Goal: Information Seeking & Learning: Learn about a topic

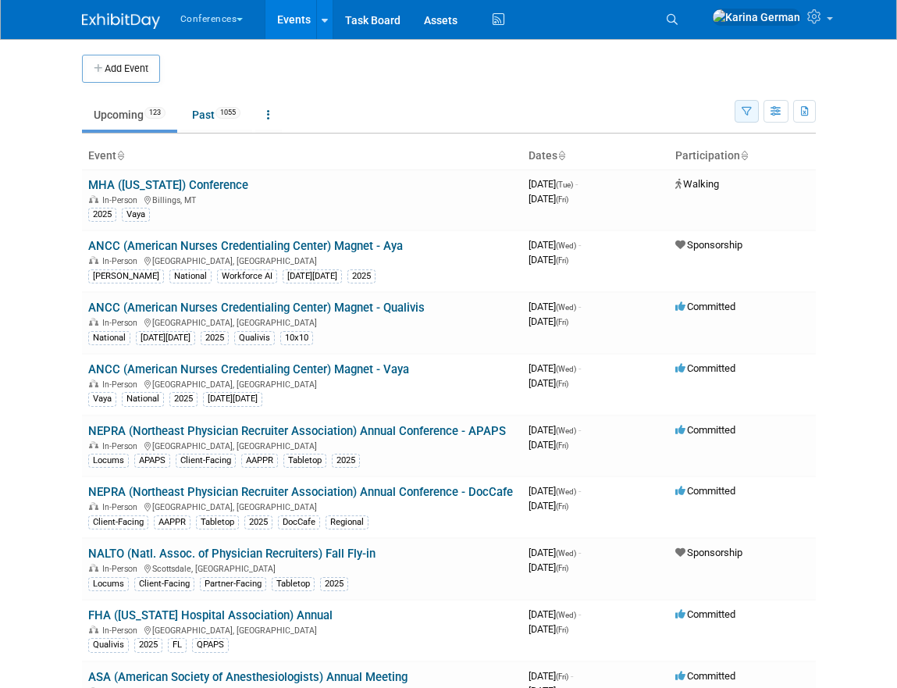
click at [739, 110] on button "button" at bounding box center [747, 111] width 24 height 23
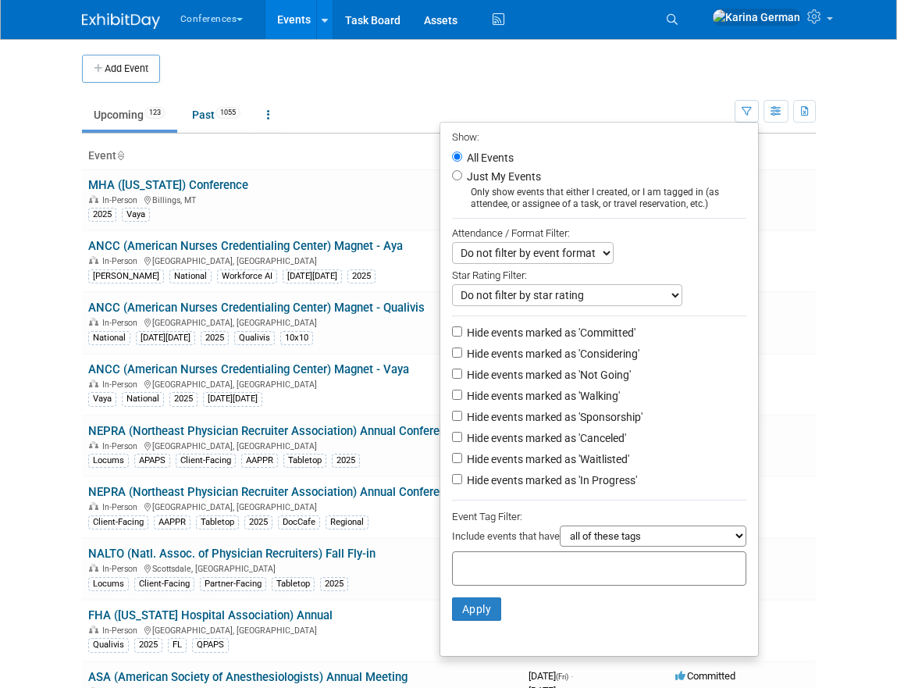
click at [500, 562] on input "text" at bounding box center [521, 566] width 125 height 16
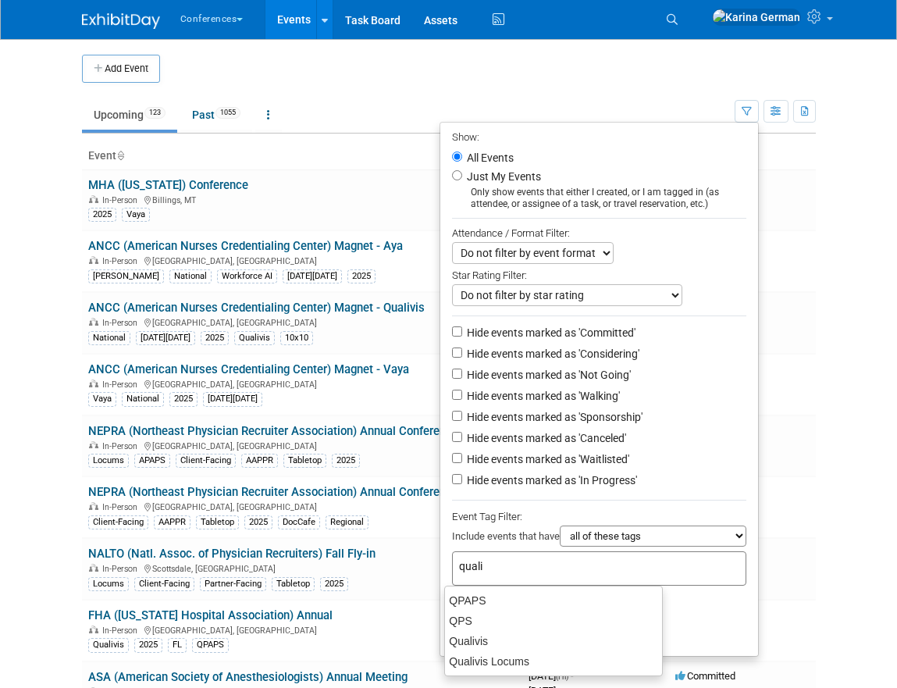
type input "qualiv"
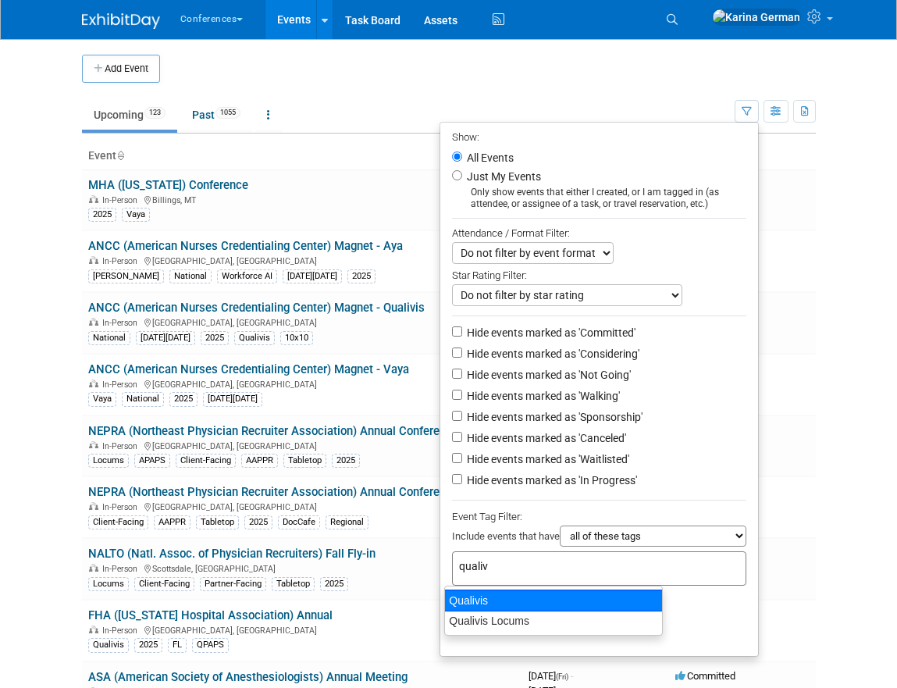
click at [573, 605] on div "Qualivis" at bounding box center [553, 601] width 219 height 22
type input "Qualivis"
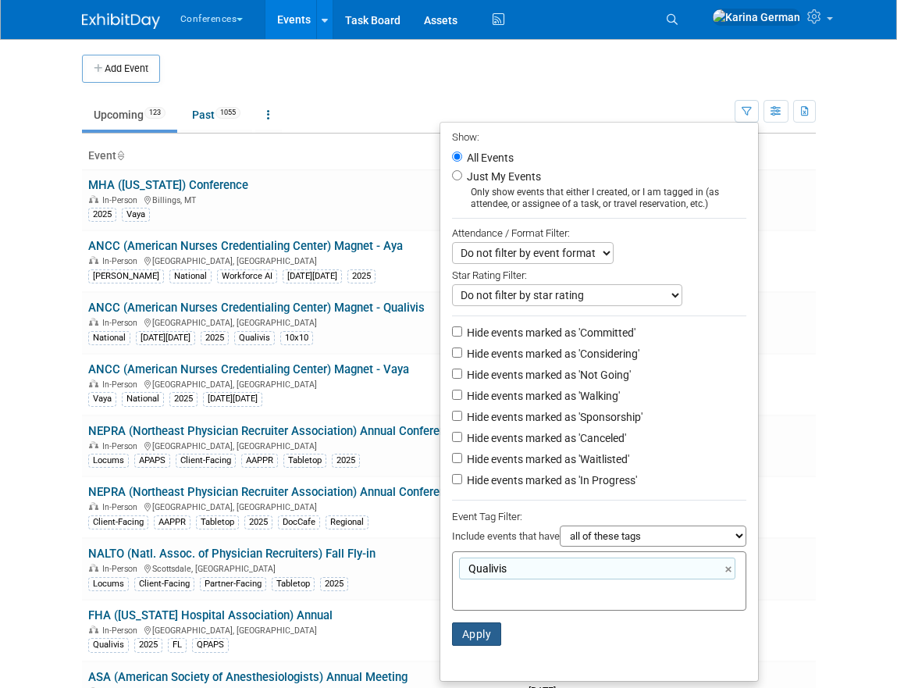
click at [457, 623] on button "Apply" at bounding box center [477, 634] width 50 height 23
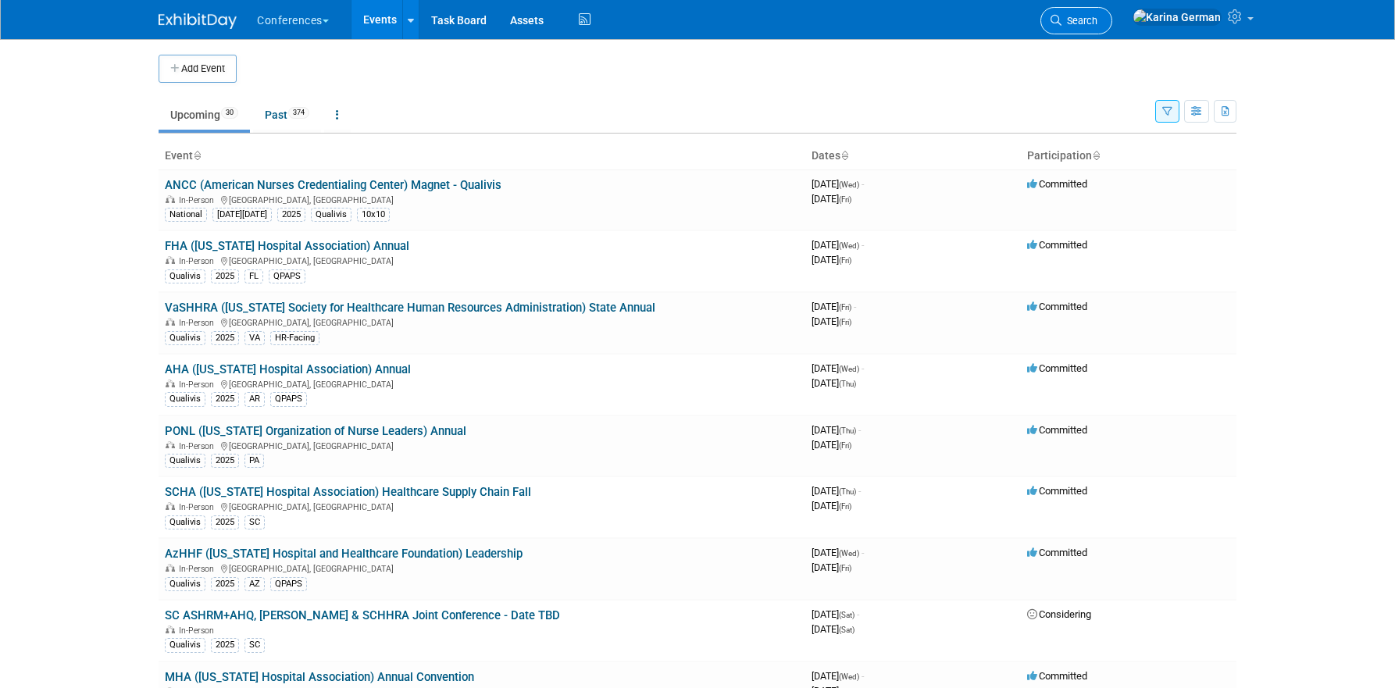
click at [897, 30] on link "Search" at bounding box center [1076, 20] width 72 height 27
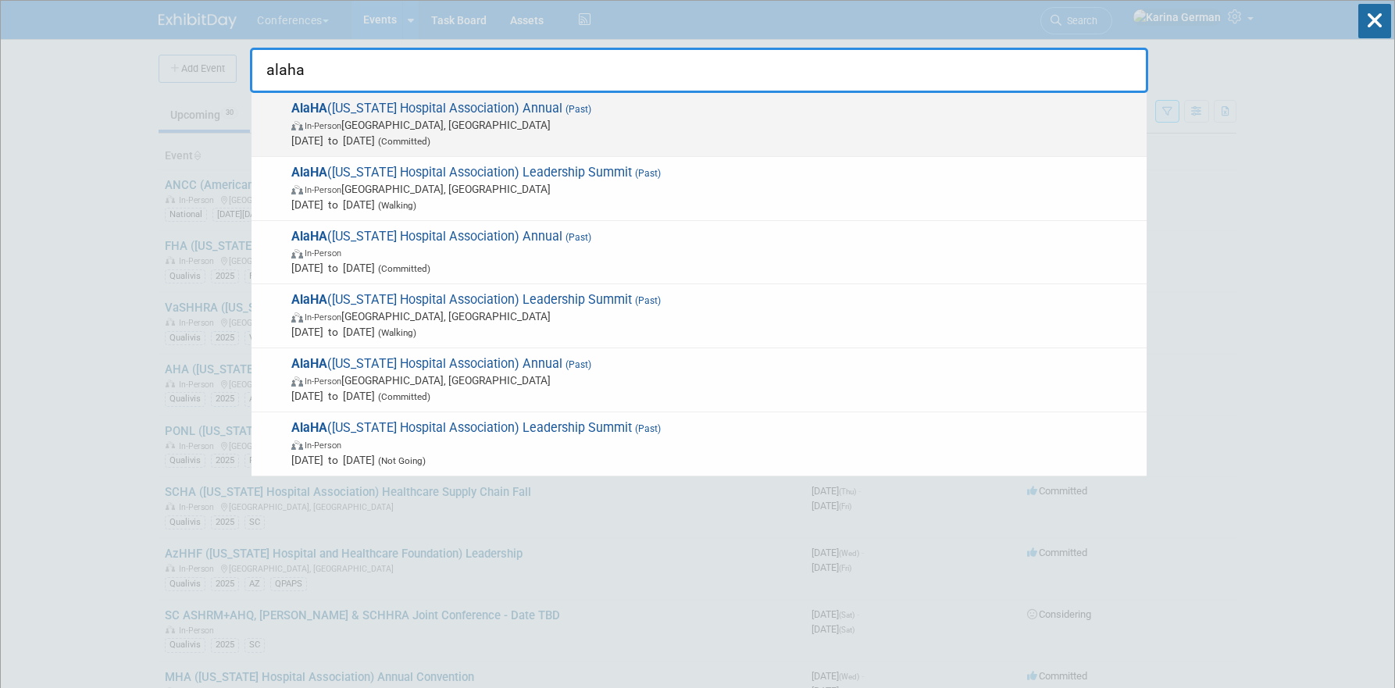
type input "alaha"
click at [433, 136] on span "Jun 11, 2025 to Jun 14, 2025 (Committed)" at bounding box center [714, 141] width 847 height 16
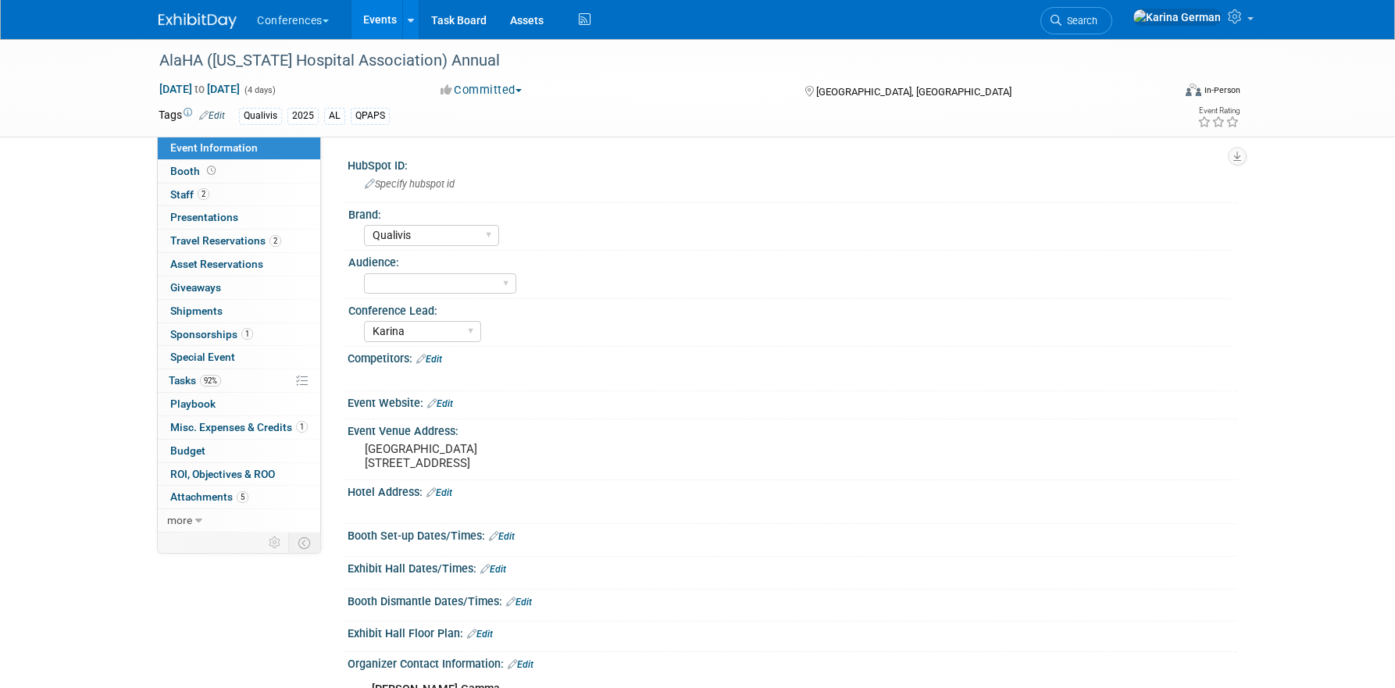
select select "Qualivis"
select select "Karina"
click at [260, 336] on link "1 Sponsorships 1" at bounding box center [239, 334] width 162 height 23
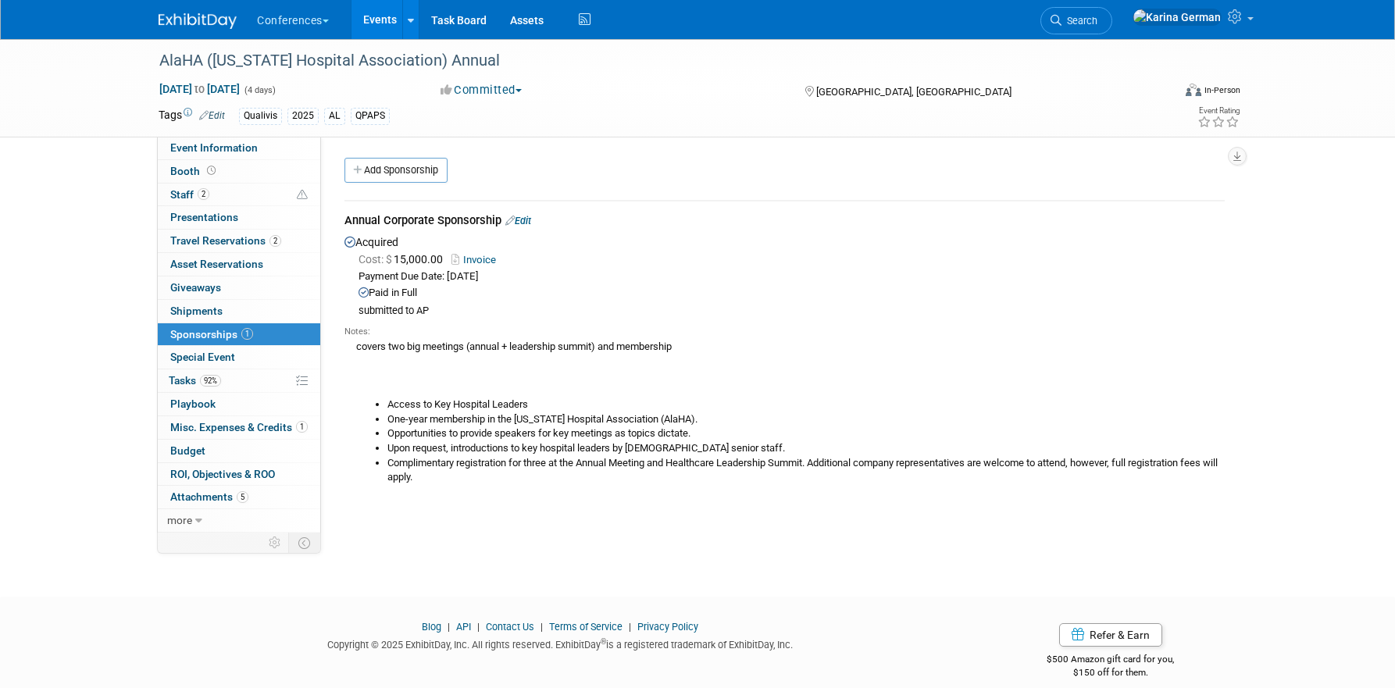
click at [481, 255] on link "Invoice" at bounding box center [476, 260] width 51 height 12
click at [1191, 16] on img at bounding box center [1177, 17] width 89 height 17
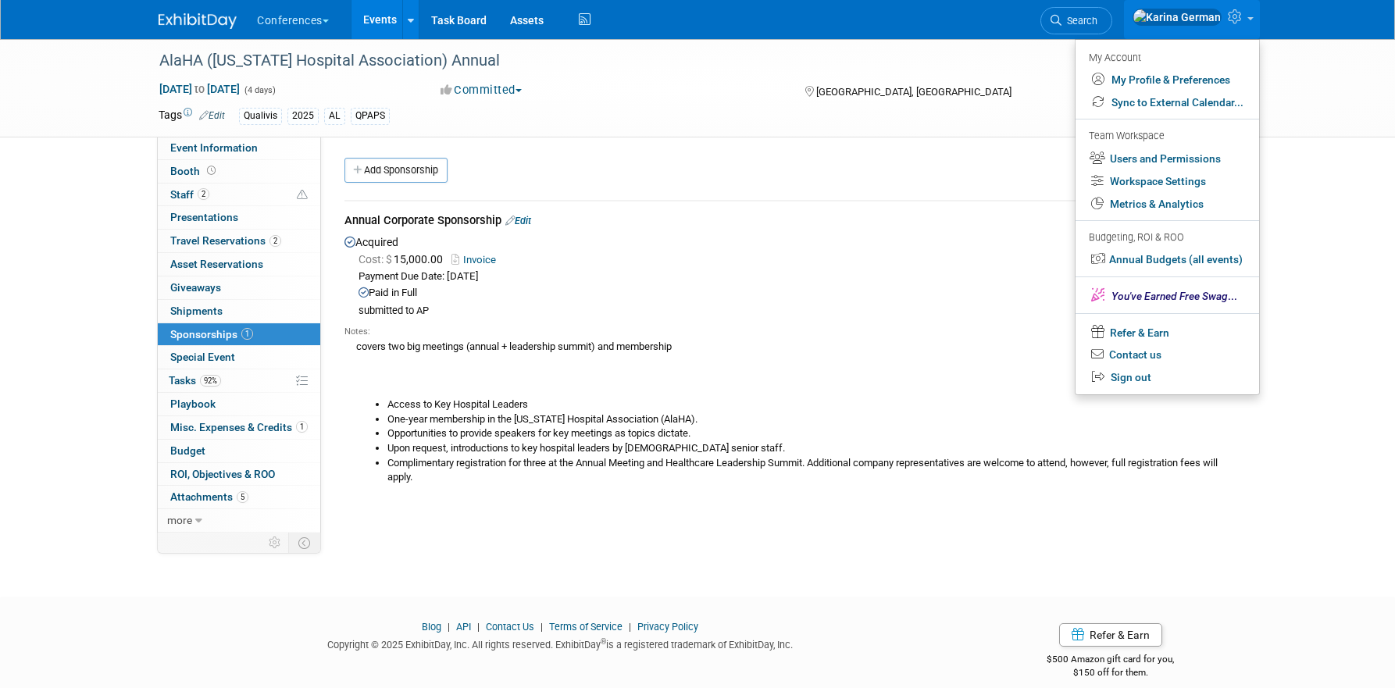
click at [482, 461] on li "­­­­Complimentary registration for three at the Annual Meeting and Healthcare L…" at bounding box center [805, 470] width 837 height 29
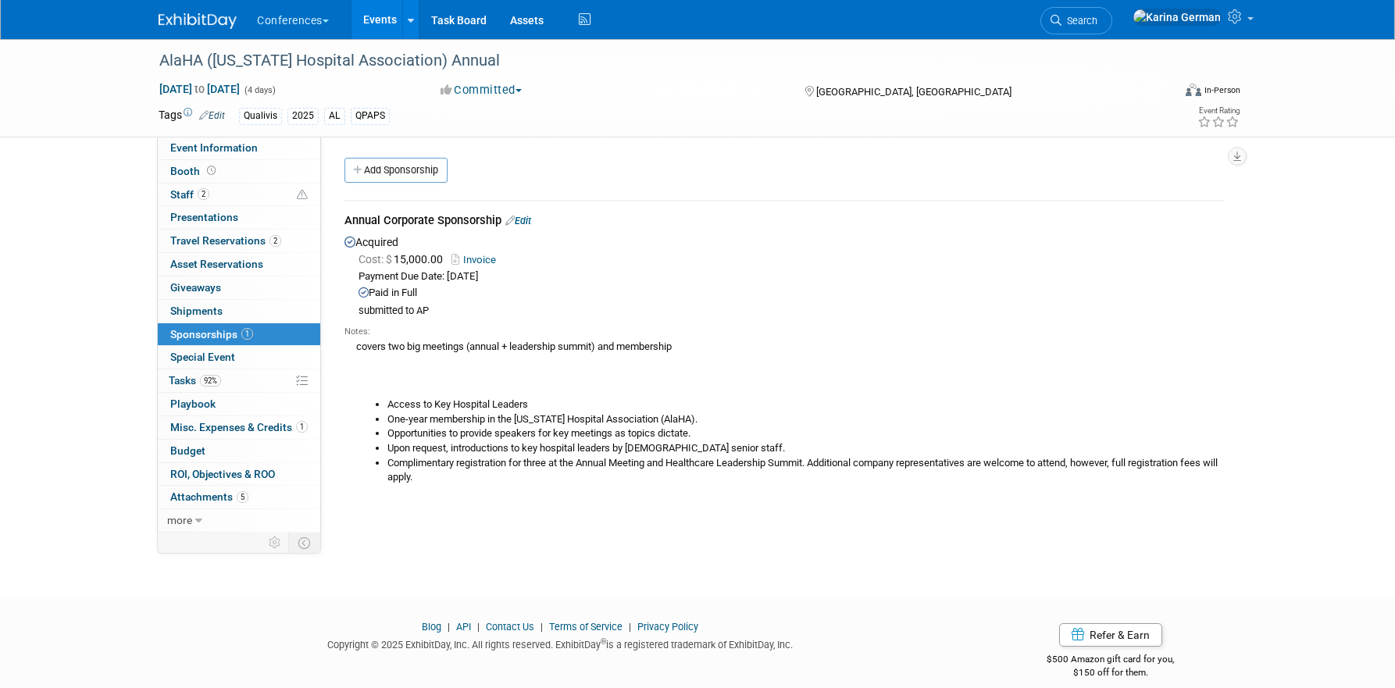
scroll to position [18, 0]
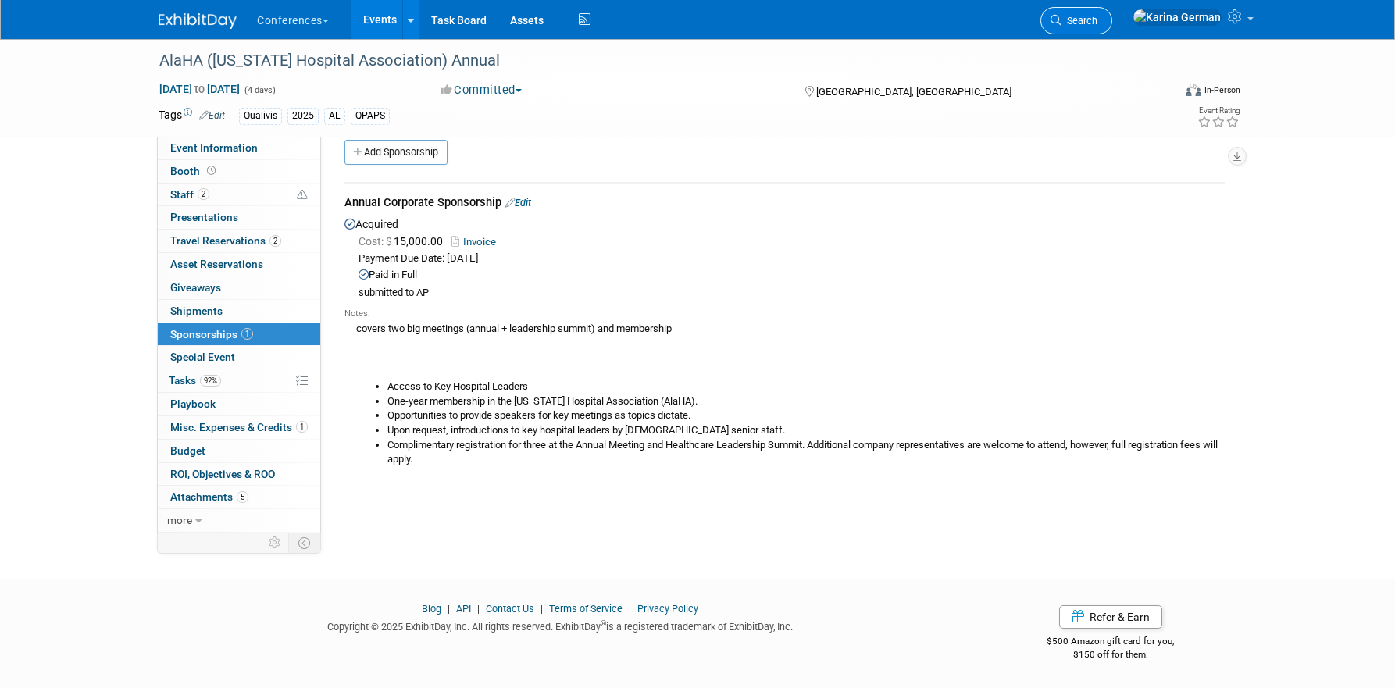
click at [1097, 17] on span "Search" at bounding box center [1079, 21] width 36 height 12
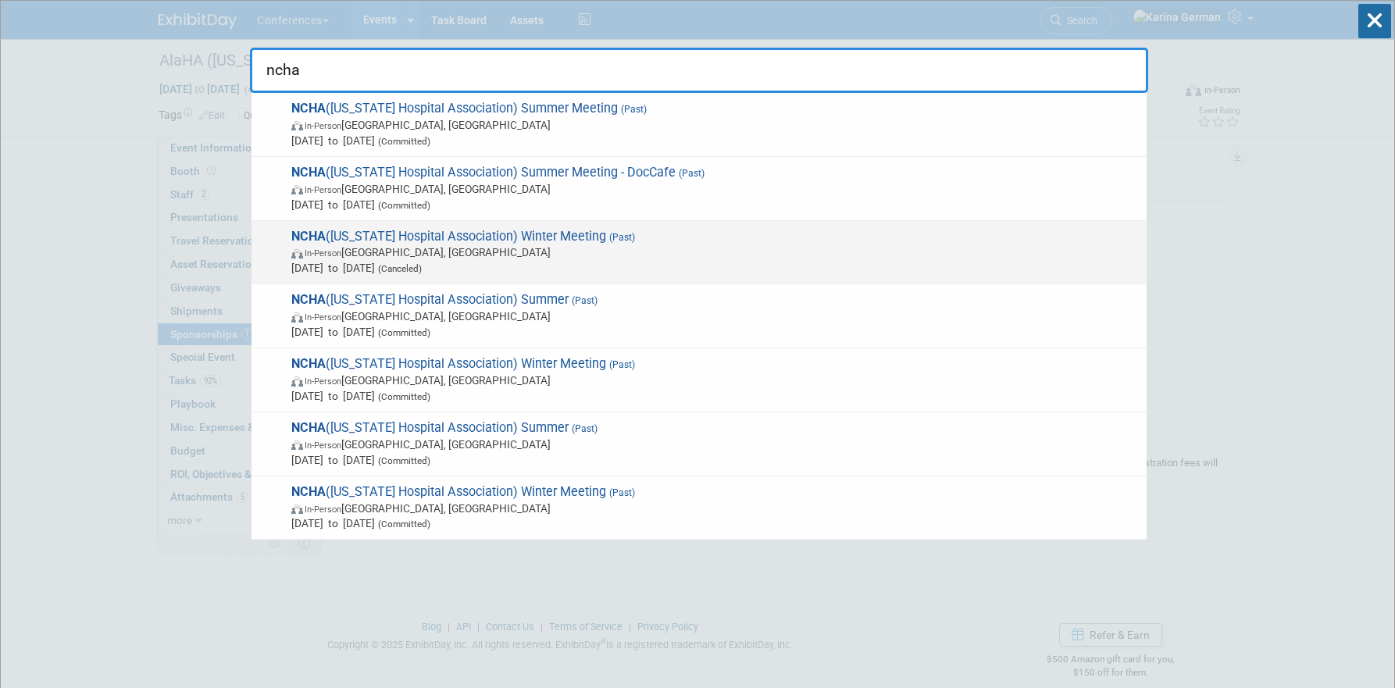
type input "ncha"
click at [485, 241] on span "NCHA (North Carolina Hospital Association) Winter Meeting (Past) In-Person Rale…" at bounding box center [713, 253] width 852 height 48
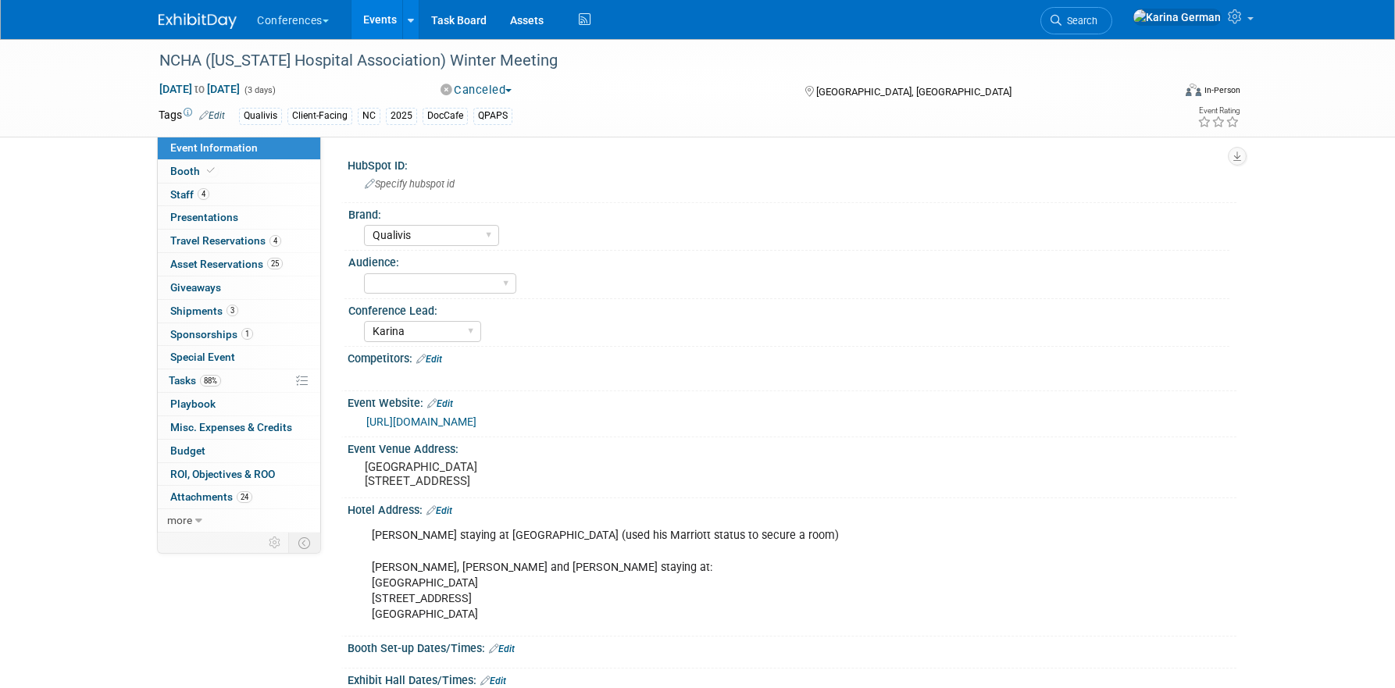
select select "Qualivis"
select select "Karina"
click at [215, 330] on span "Sponsorships 1" at bounding box center [211, 334] width 83 height 12
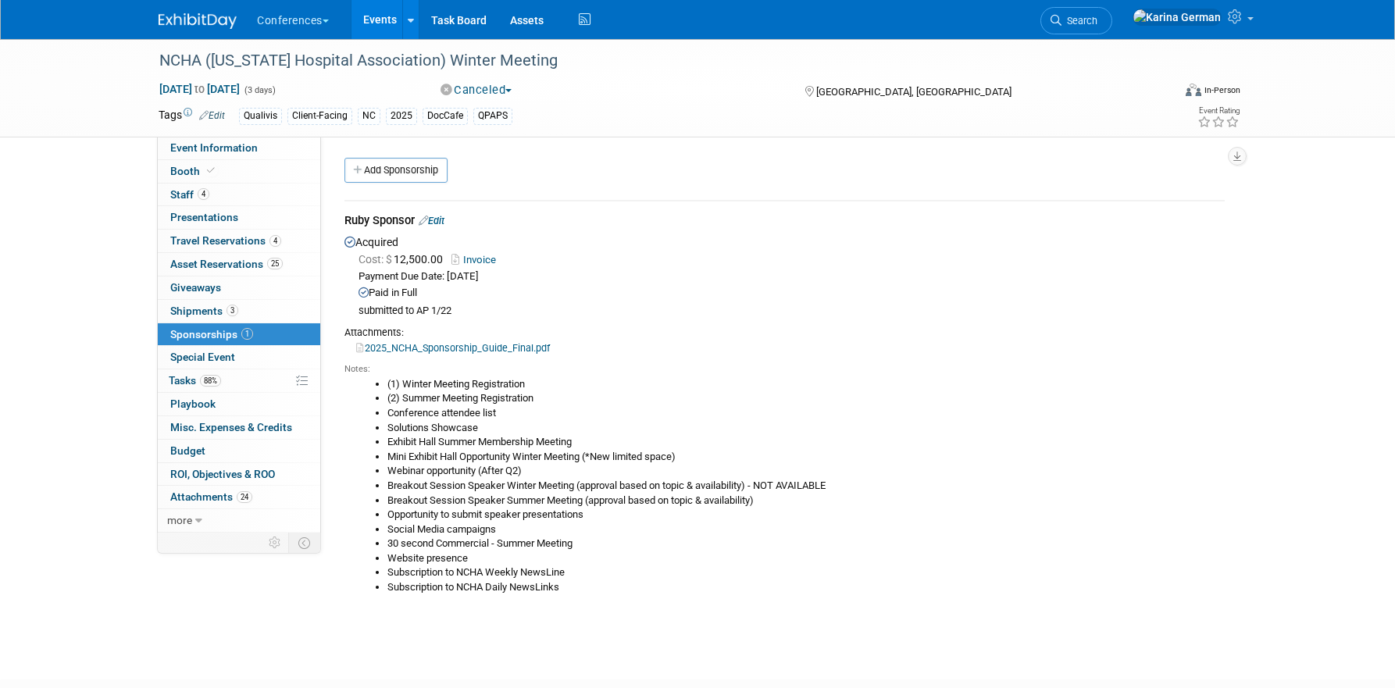
click at [493, 347] on link "2025_NCHA_Sponsorship_Guide_Final.pdf" at bounding box center [453, 348] width 194 height 12
click at [526, 346] on link "2025_NCHA_Sponsorship_Guide_Final.pdf" at bounding box center [453, 348] width 194 height 12
click at [1112, 5] on li "Search" at bounding box center [1076, 19] width 72 height 38
click at [1038, 9] on div "Conferences Explore: My Workspaces 2 Go to Workspace: Conferences Marketing Req…" at bounding box center [698, 19] width 1078 height 39
click at [480, 347] on link "2025_NCHA_Sponsorship_Guide_Final.pdf" at bounding box center [453, 348] width 194 height 12
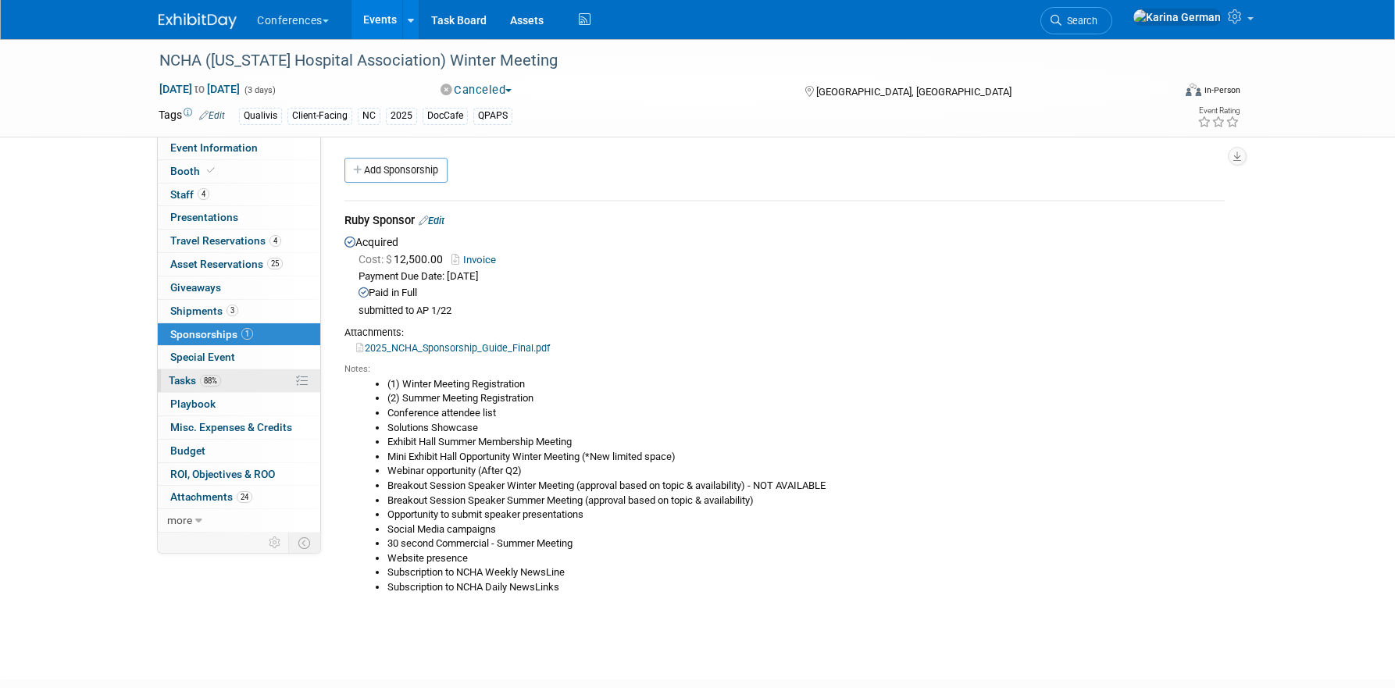
click at [197, 377] on span "Tasks 88%" at bounding box center [195, 380] width 52 height 12
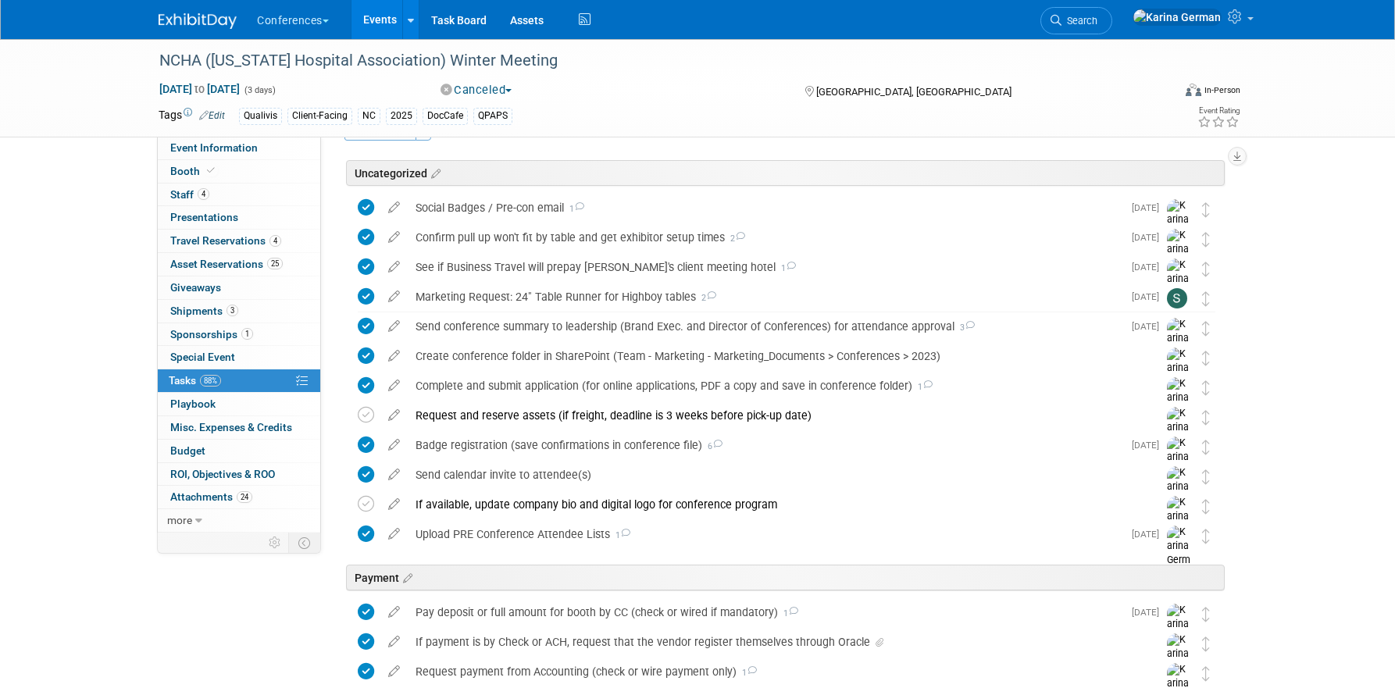
scroll to position [44, 0]
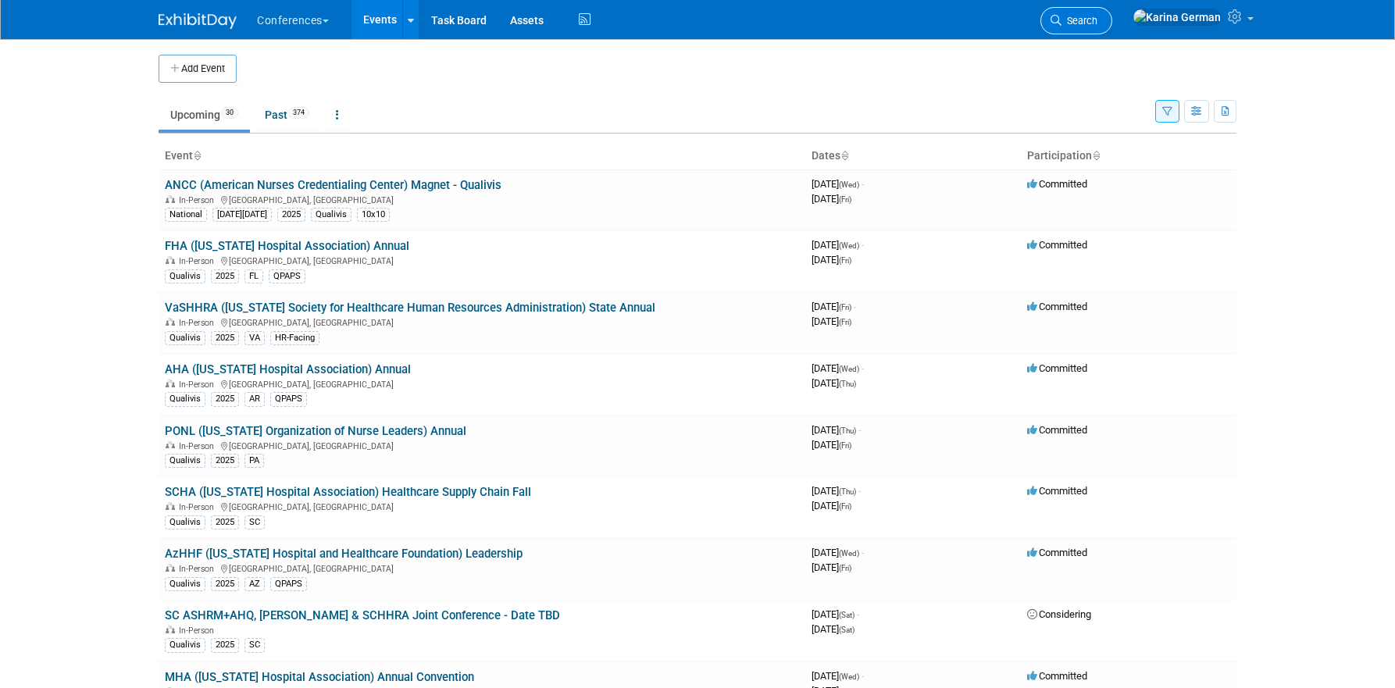
click at [1112, 10] on link "Search" at bounding box center [1076, 20] width 72 height 27
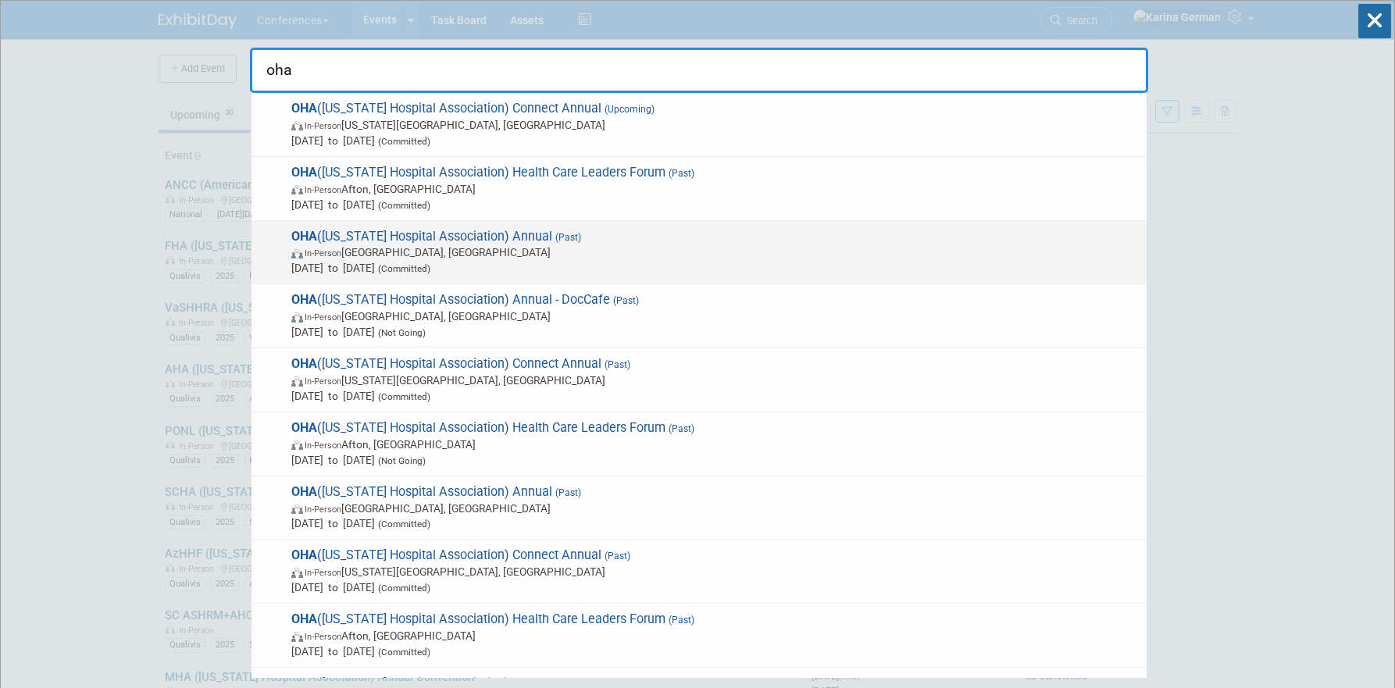
type input "oha"
click at [426, 273] on span "[DATE] to [DATE] (Committed)" at bounding box center [714, 268] width 847 height 16
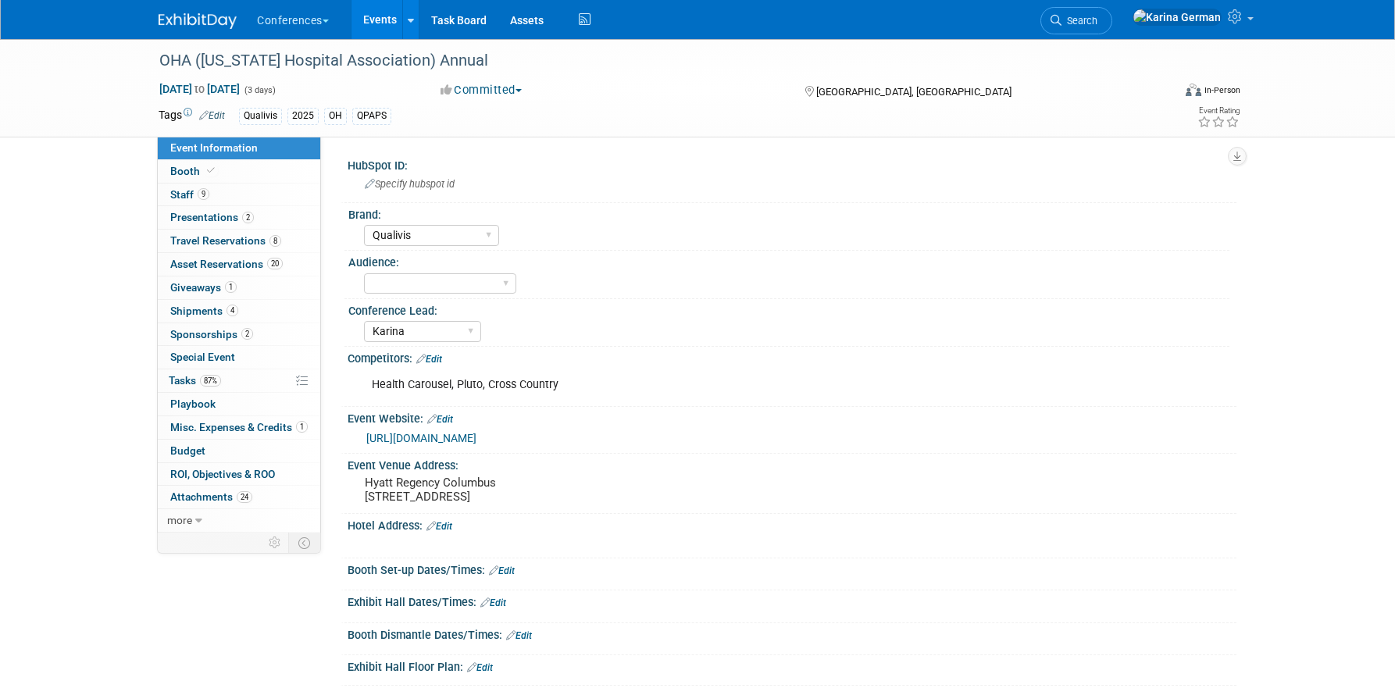
select select "Qualivis"
select select "Karina"
click at [221, 263] on span "Asset Reservations 20" at bounding box center [226, 264] width 112 height 12
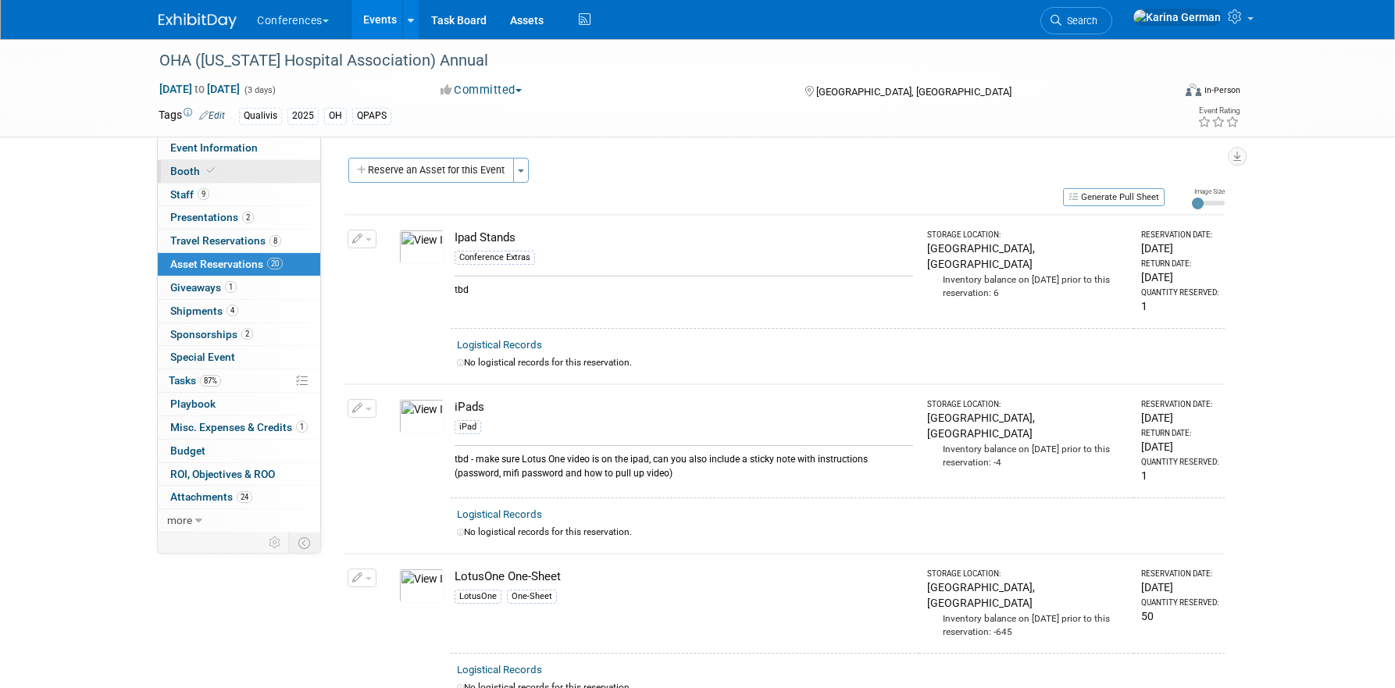
click at [273, 174] on link "Booth" at bounding box center [239, 171] width 162 height 23
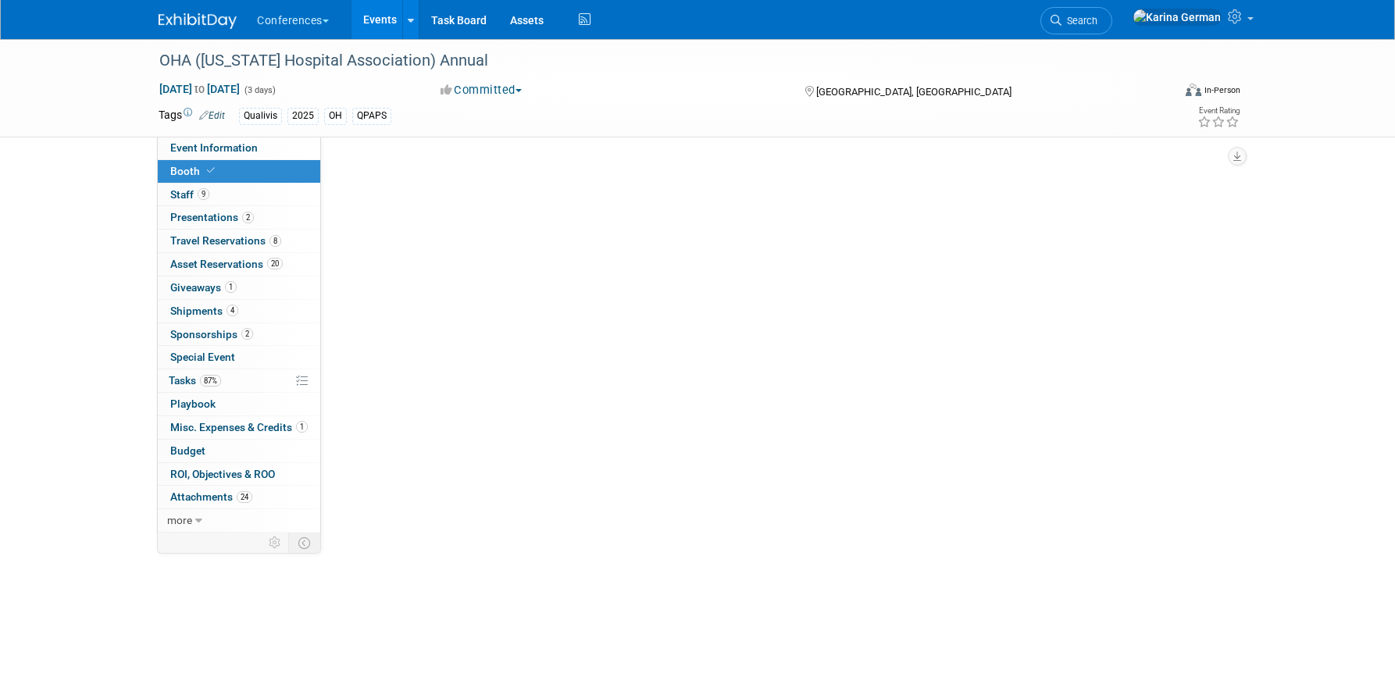
select select "6' tabletop"
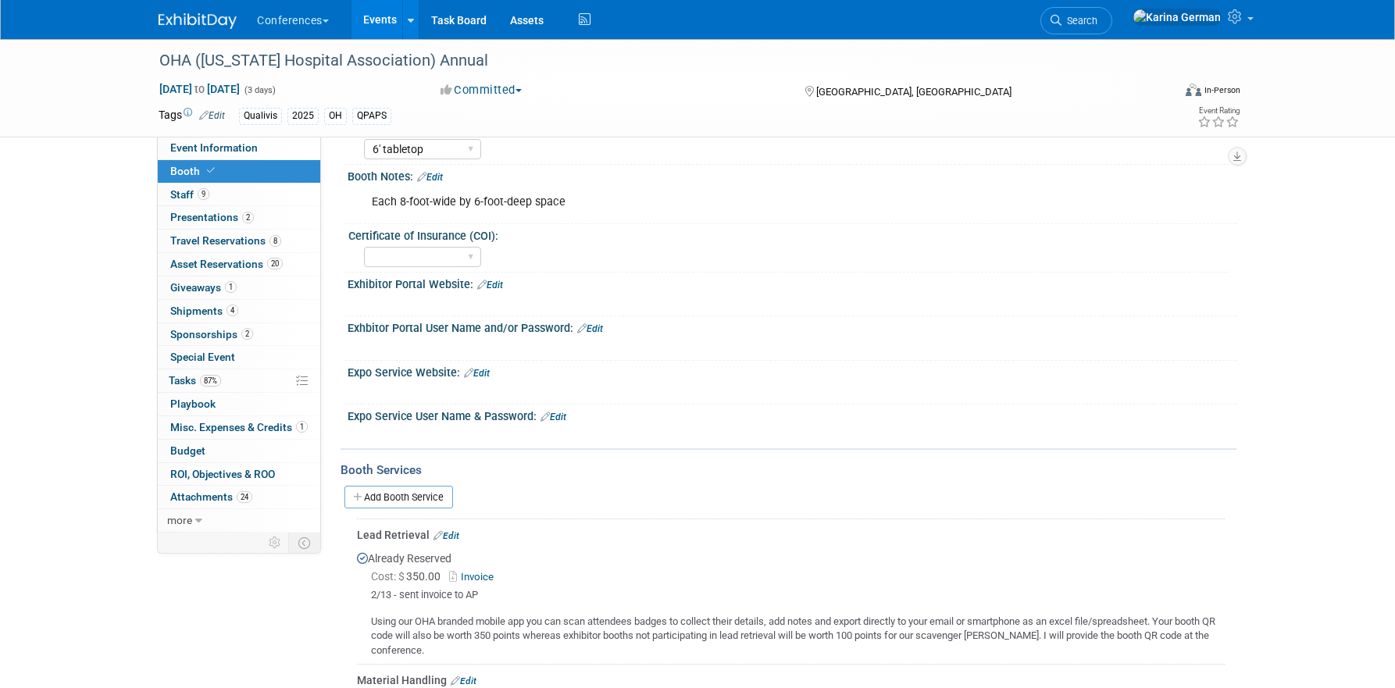
scroll to position [171, 0]
click at [257, 333] on link "2 Sponsorships 2" at bounding box center [239, 334] width 162 height 23
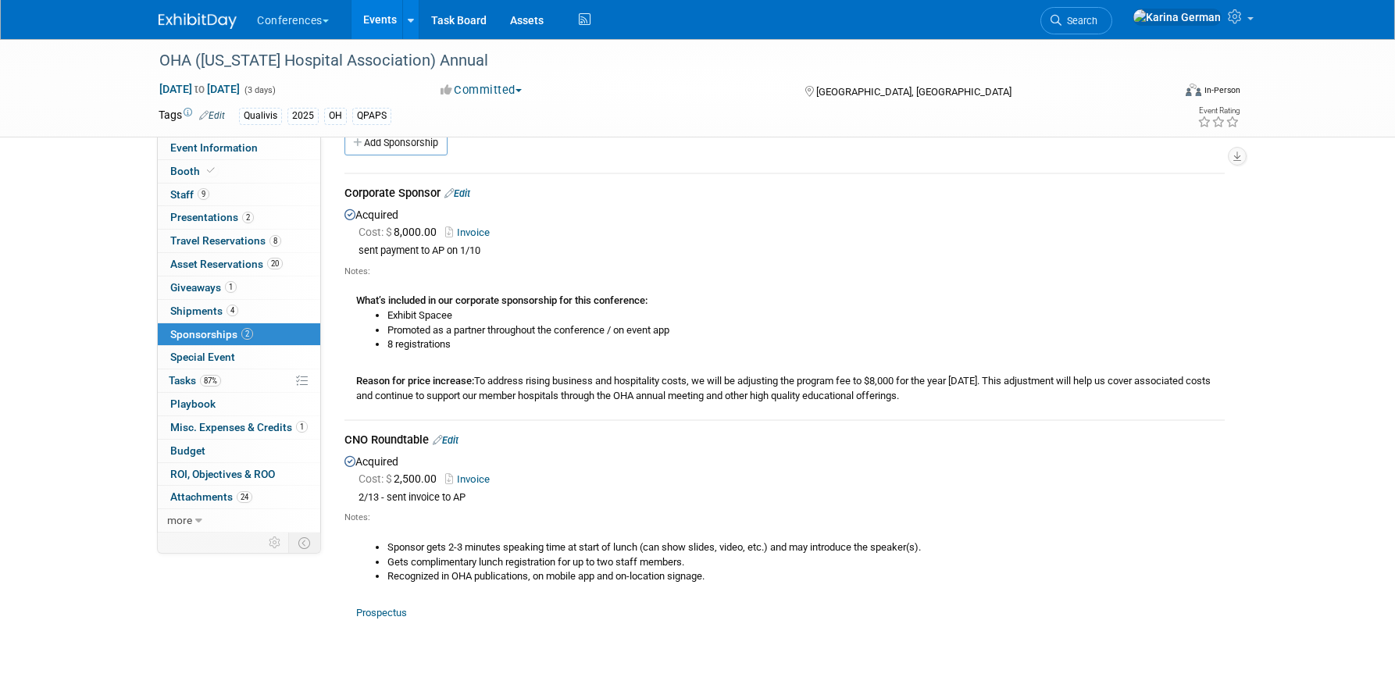
scroll to position [27, 0]
click at [432, 334] on li "Promoted as a partner throughout the conference / on event app" at bounding box center [805, 331] width 837 height 15
click at [1112, 27] on link "Search" at bounding box center [1076, 20] width 72 height 27
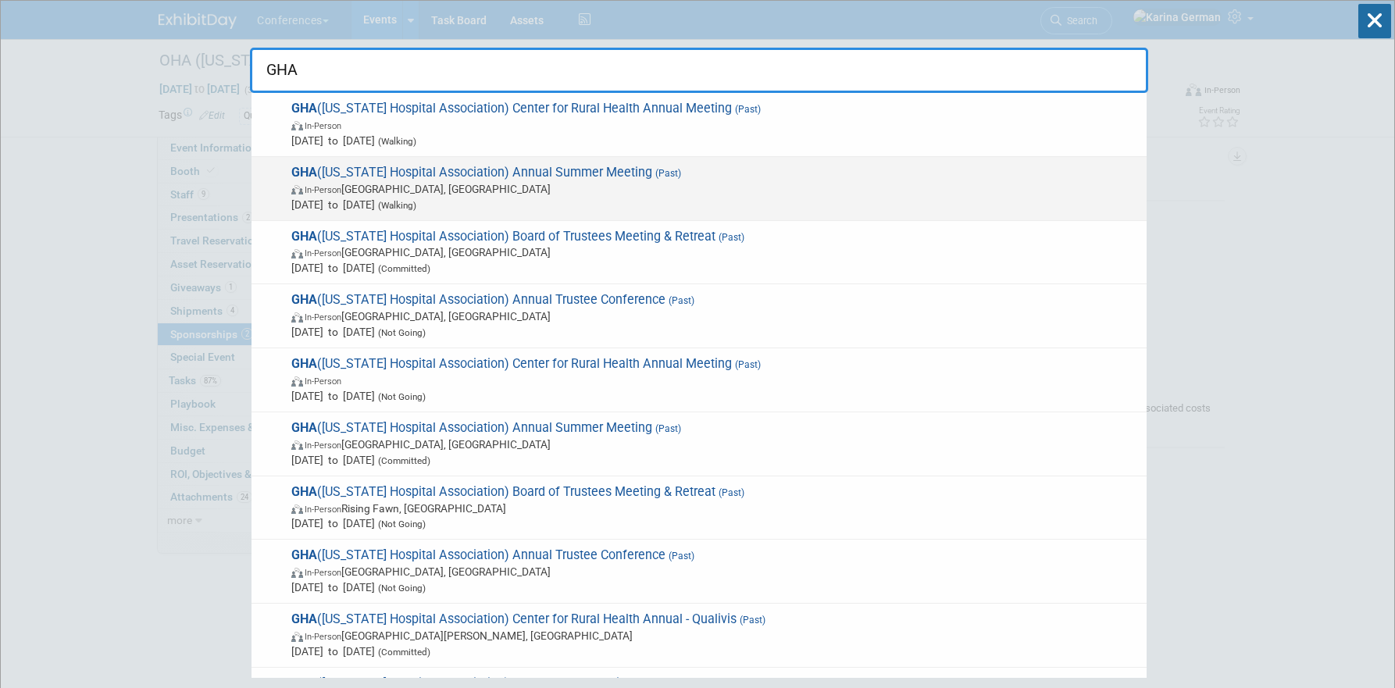
type input "GHA"
click at [603, 175] on span "GHA (Georgia Hospital Association) Annual Summer Meeting (Past) In-Person FL, U…" at bounding box center [713, 189] width 852 height 48
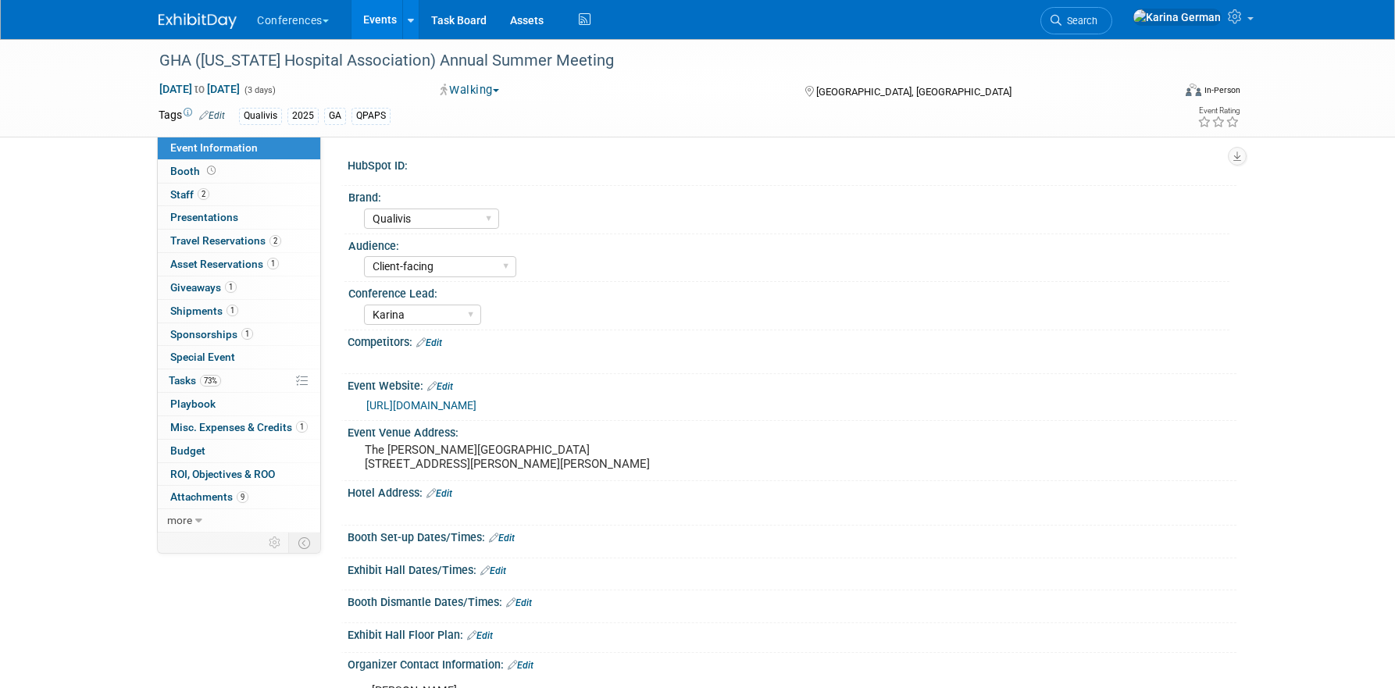
select select "Qualivis"
select select "Client-facing"
select select "Karina"
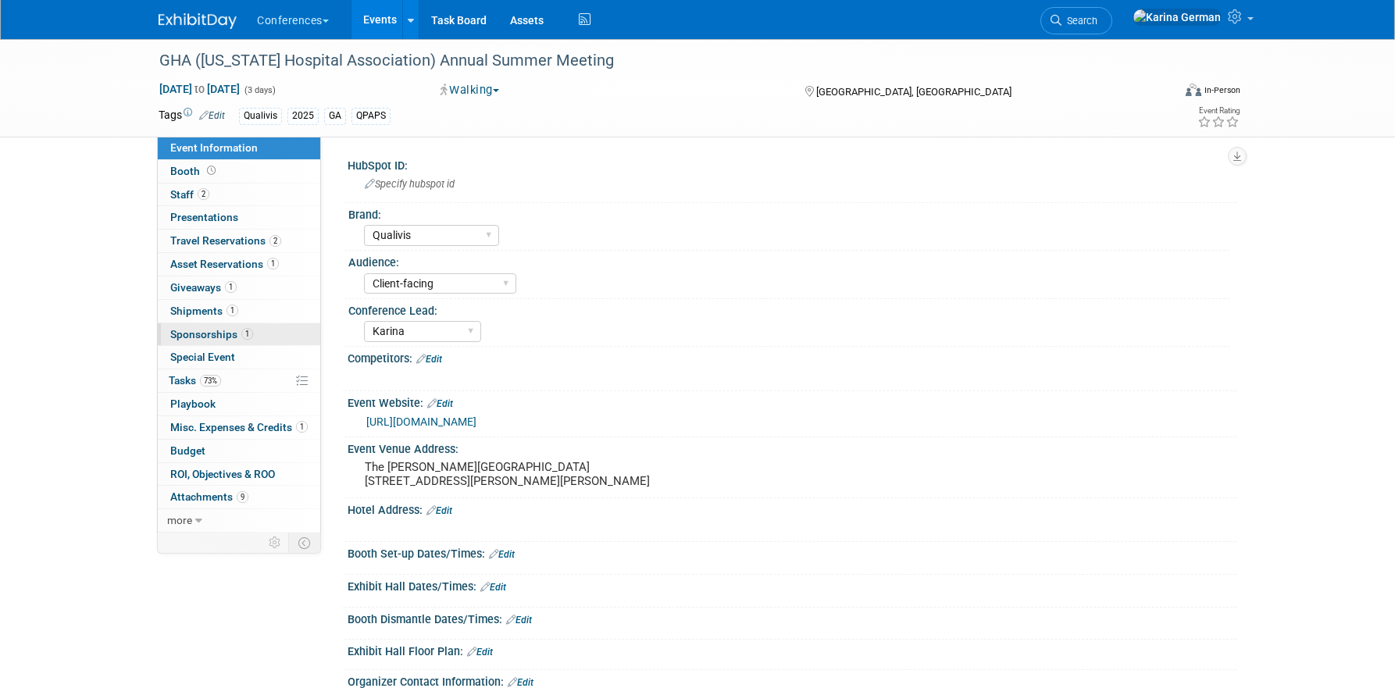
click at [259, 335] on link "1 Sponsorships 1" at bounding box center [239, 334] width 162 height 23
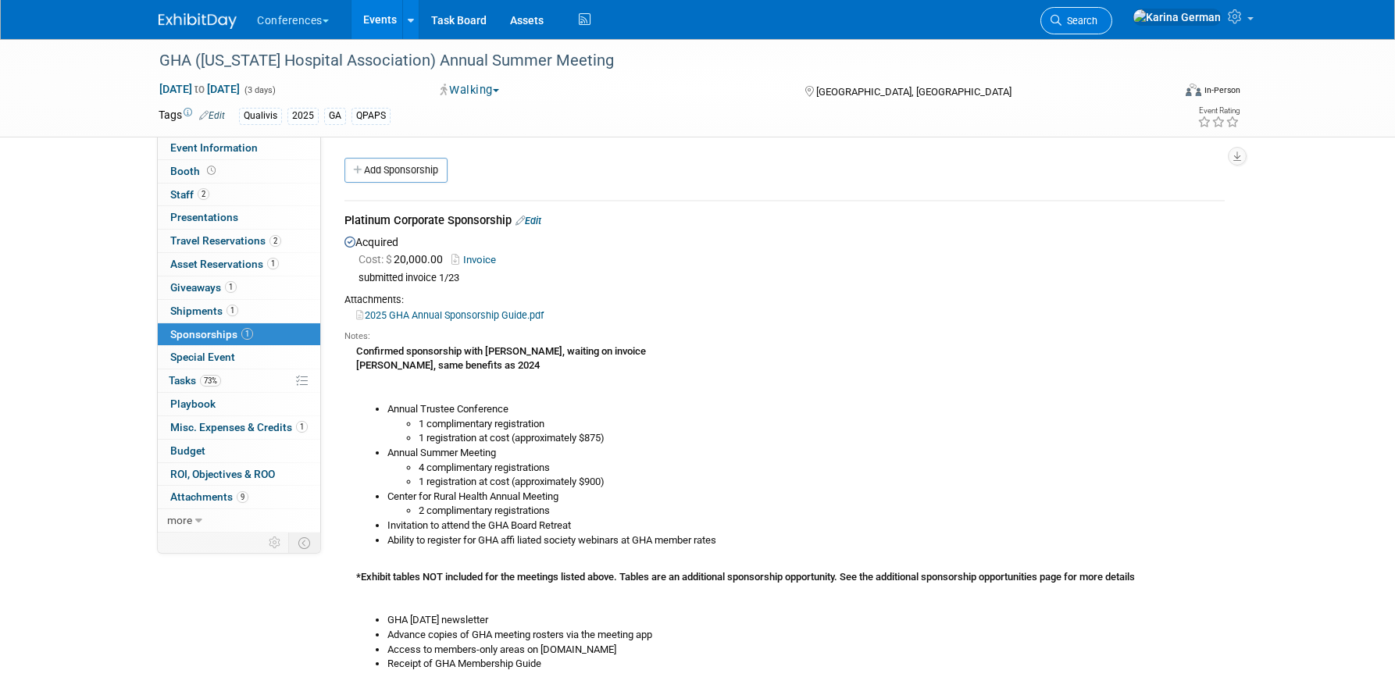
click at [1112, 7] on link "Search" at bounding box center [1076, 20] width 72 height 27
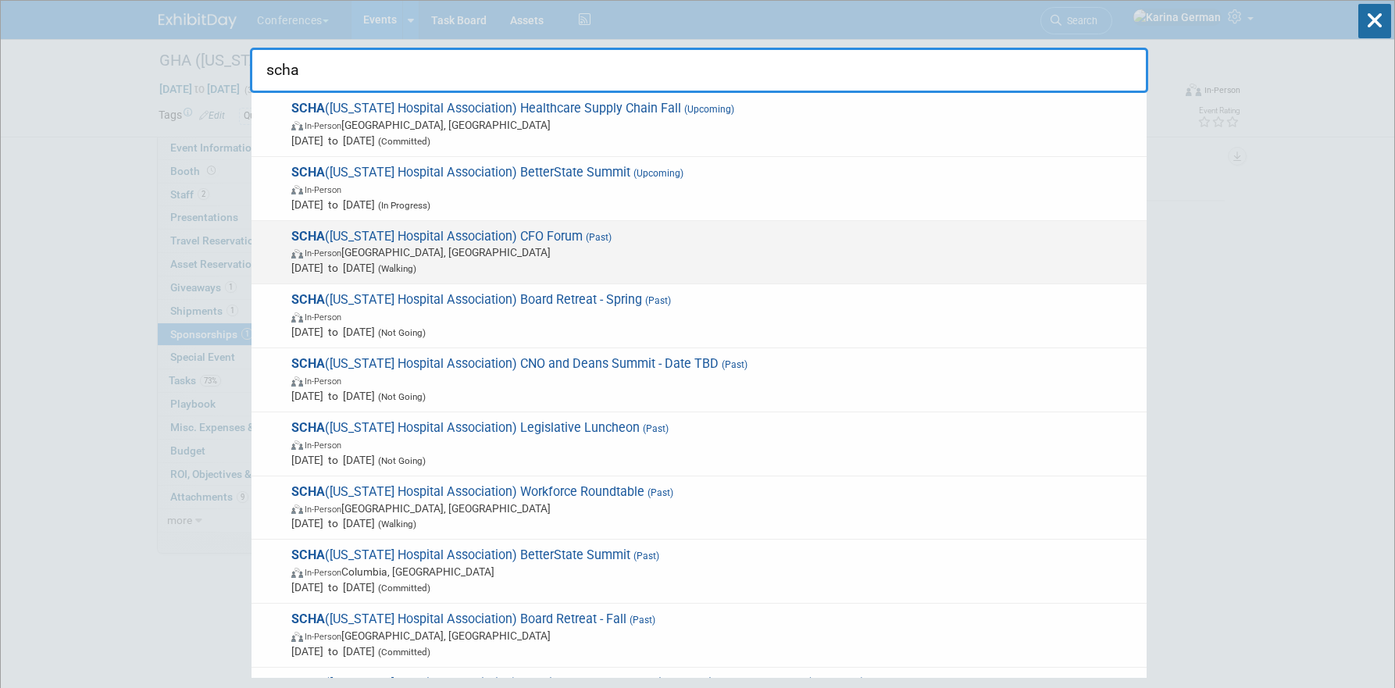
type input "scha"
click at [506, 252] on span "In-Person Charleston, SC" at bounding box center [714, 252] width 847 height 16
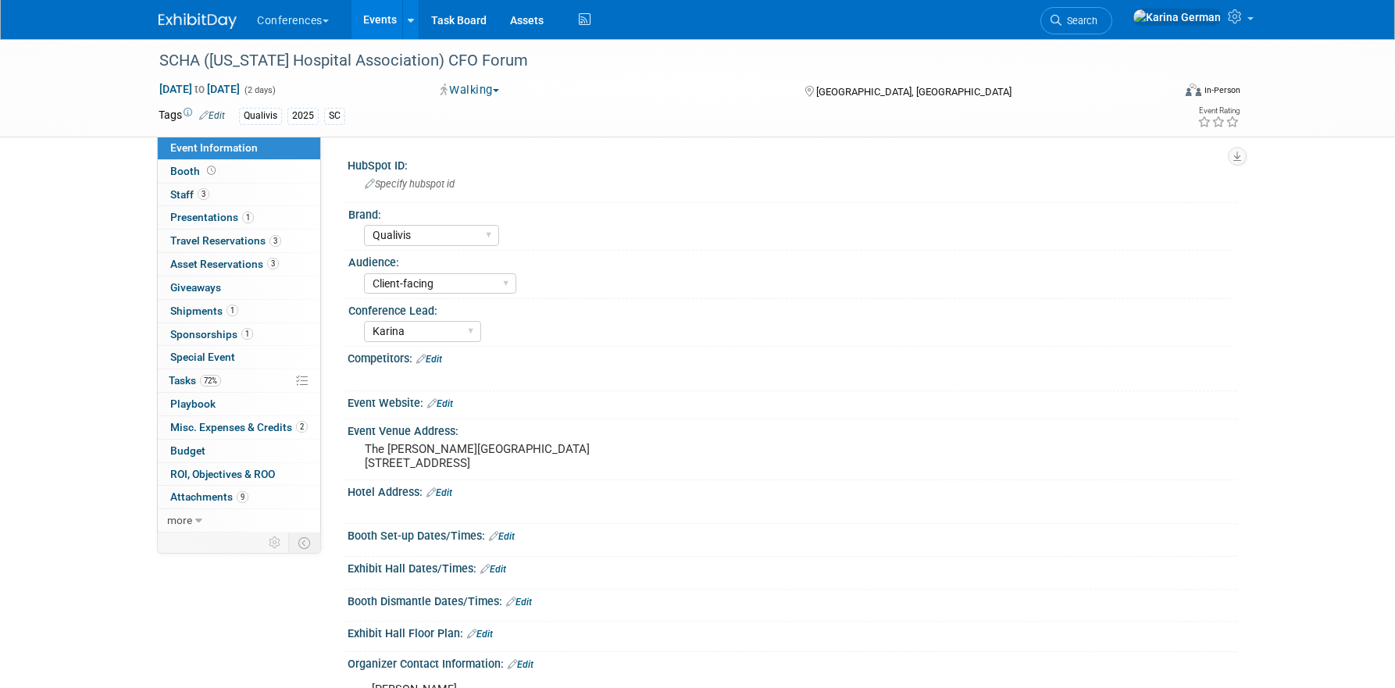
select select "Qualivis"
select select "Client-facing"
select select "Karina"
click at [254, 328] on link "1 Sponsorships 1" at bounding box center [239, 334] width 162 height 23
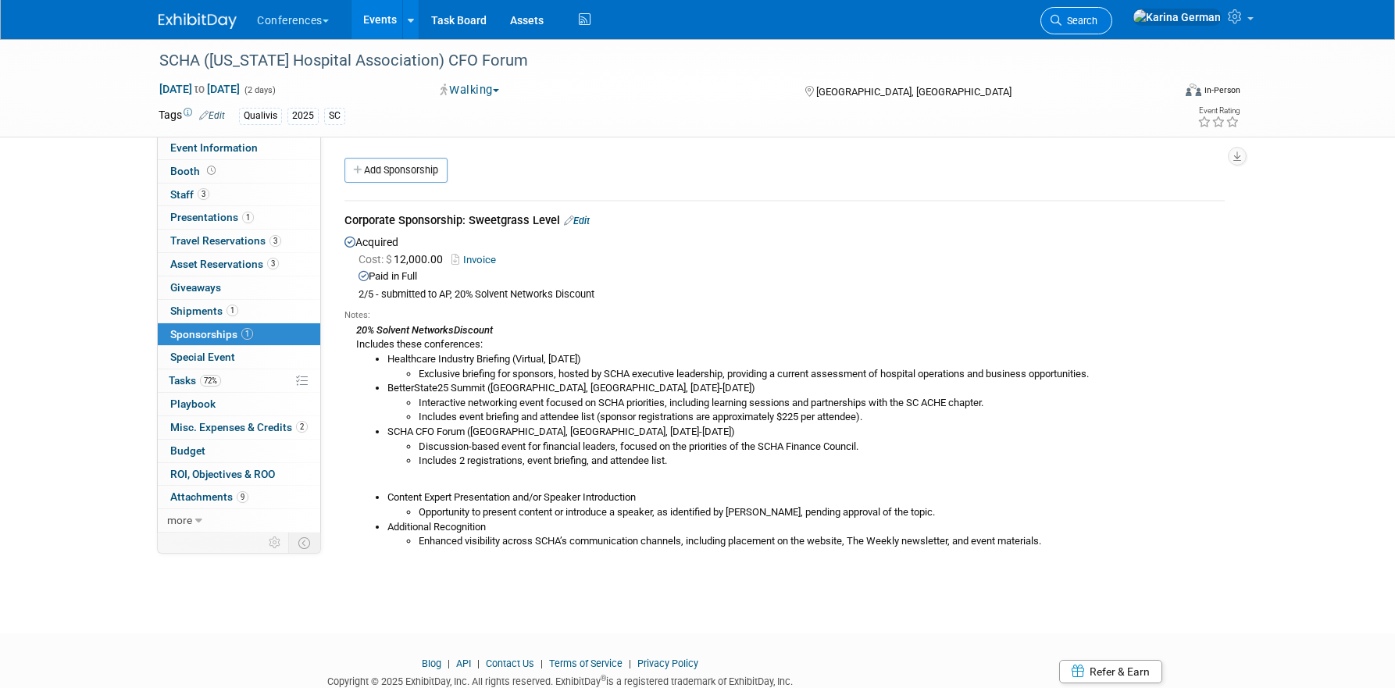
click at [1097, 18] on span "Search" at bounding box center [1079, 21] width 36 height 12
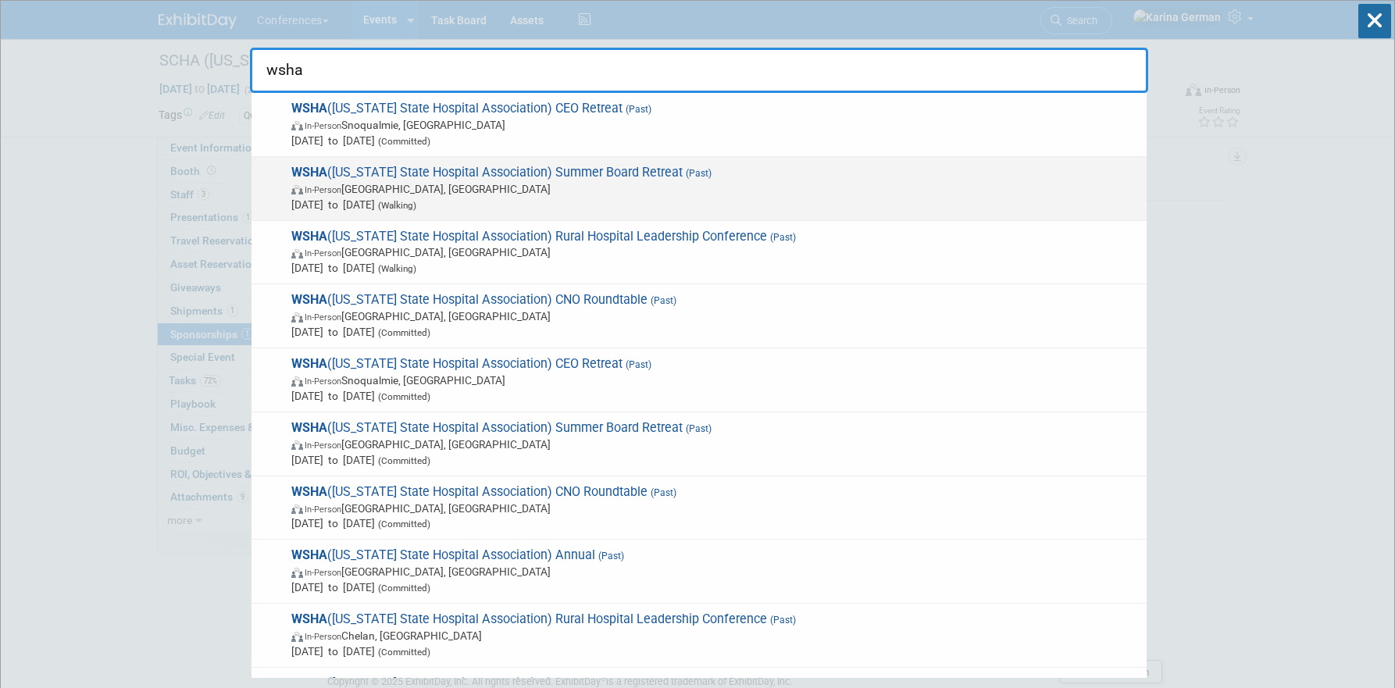
type input "wsha"
click at [450, 182] on span "In-Person Woodinville, WA" at bounding box center [714, 189] width 847 height 16
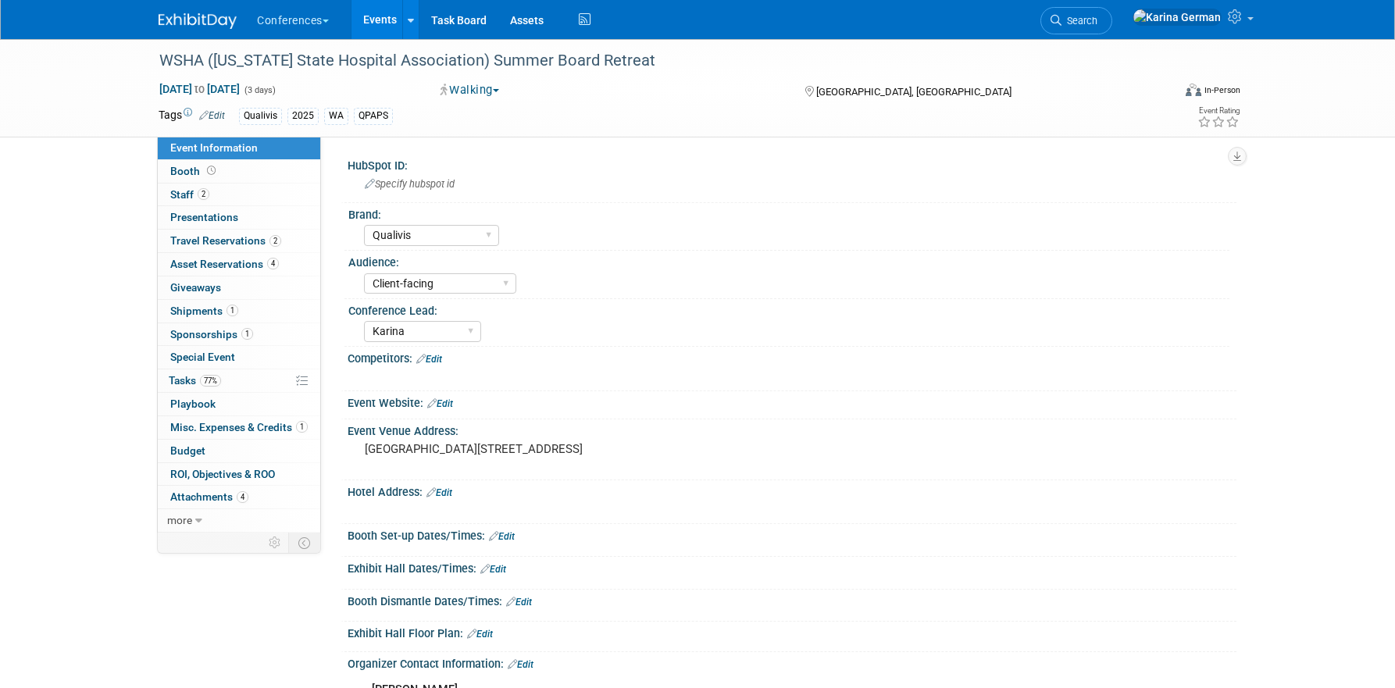
select select "Qualivis"
select select "Client-facing"
select select "Karina"
click at [266, 333] on link "1 Sponsorships 1" at bounding box center [239, 334] width 162 height 23
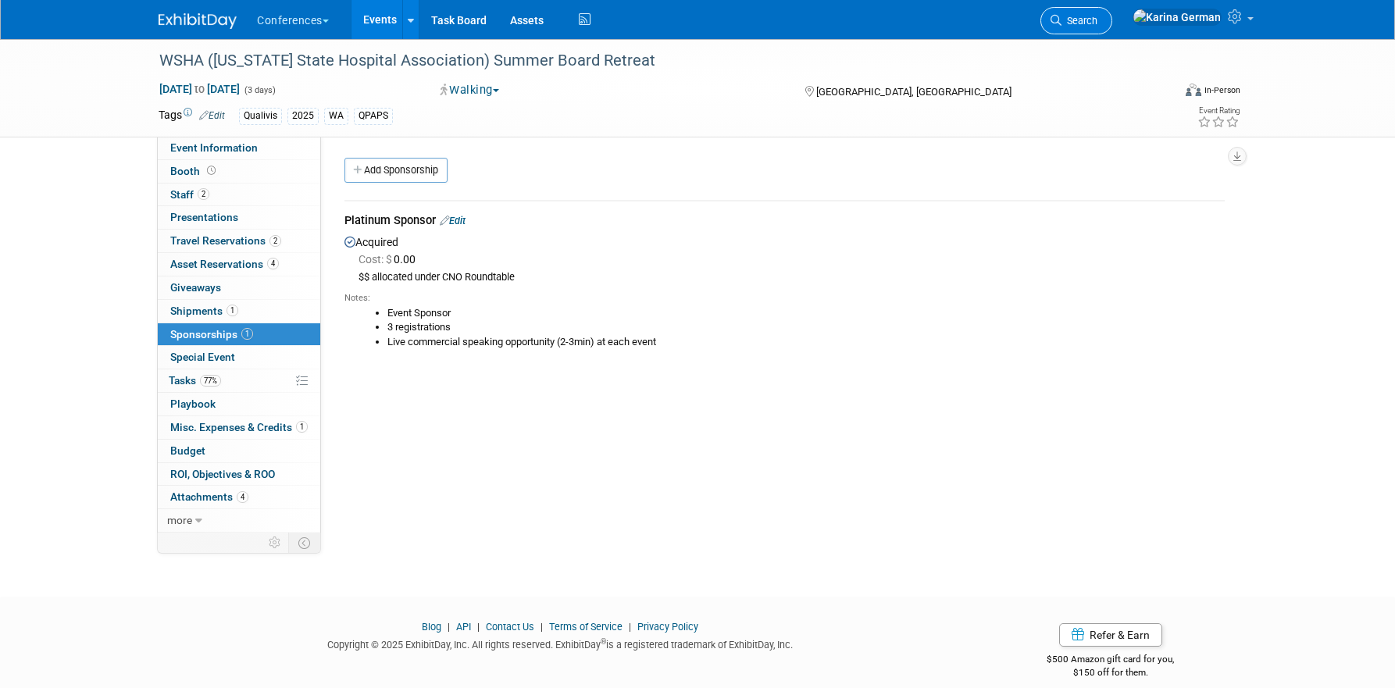
click at [1097, 20] on span "Search" at bounding box center [1079, 21] width 36 height 12
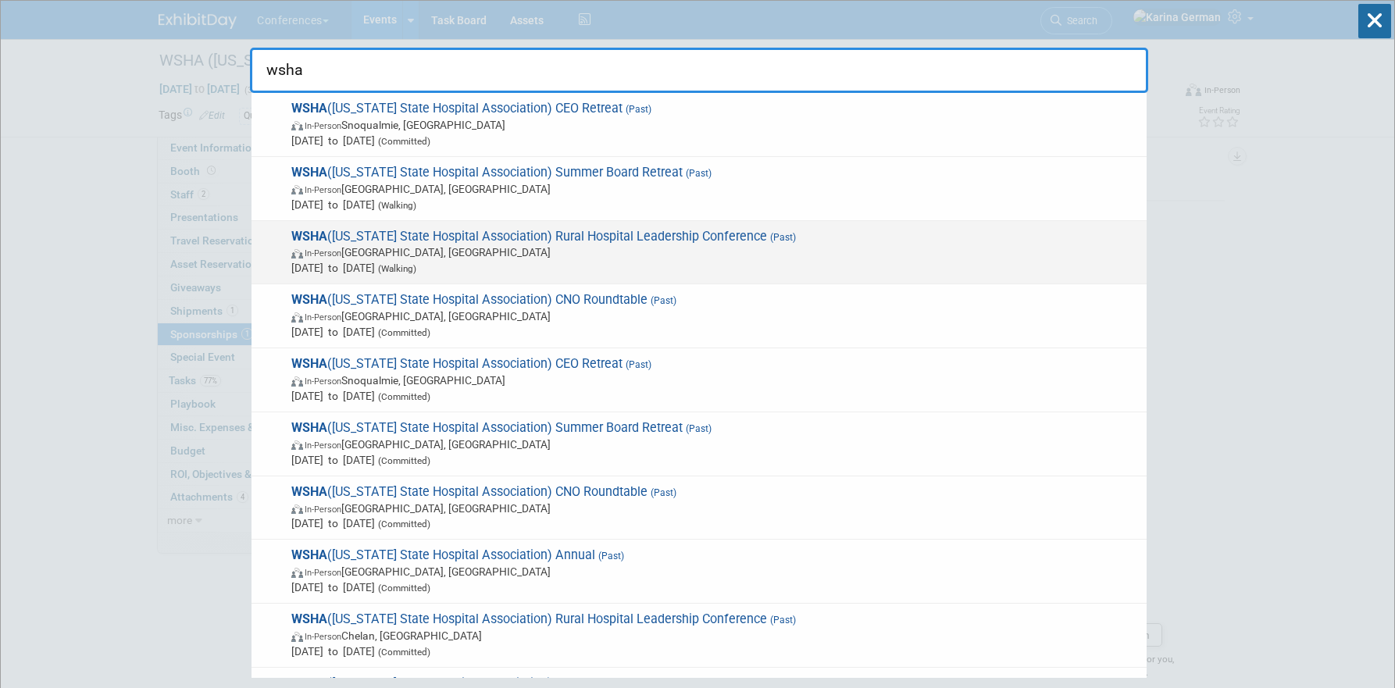
type input "wsha"
click at [556, 283] on div "WSHA ([US_STATE] State Hospital Association) Rural Hospital Leadership Conferen…" at bounding box center [699, 253] width 895 height 64
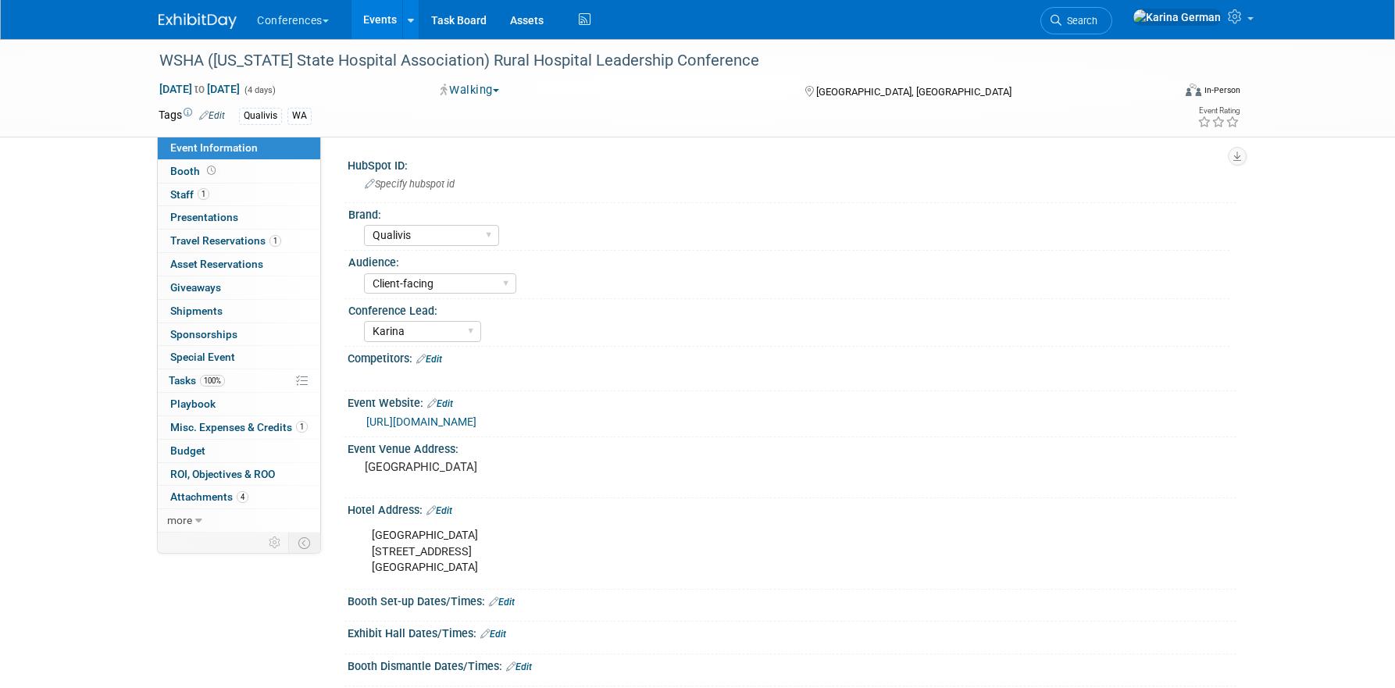
select select "Qualivis"
select select "Client-facing"
select select "Karina"
click at [1112, 27] on link "Search" at bounding box center [1076, 20] width 72 height 27
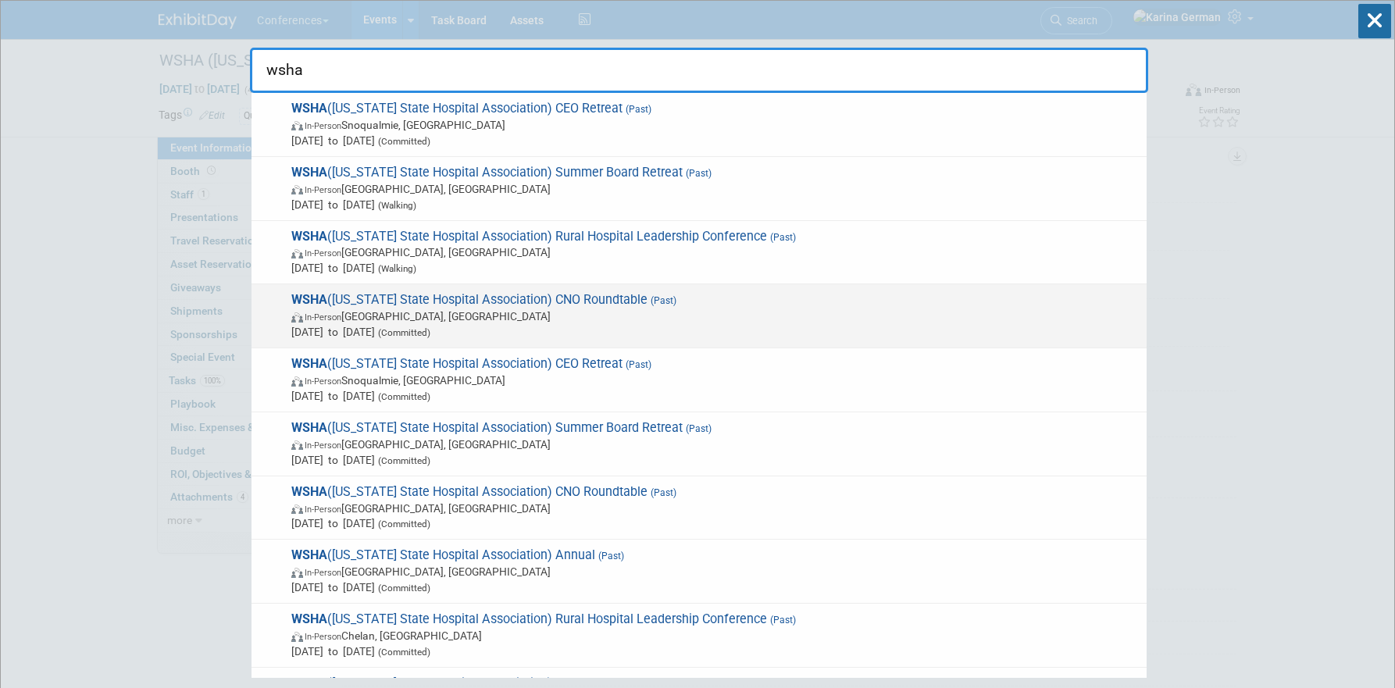
type input "wsha"
click at [676, 311] on span "In-Person Leavenworth, WA" at bounding box center [714, 317] width 847 height 16
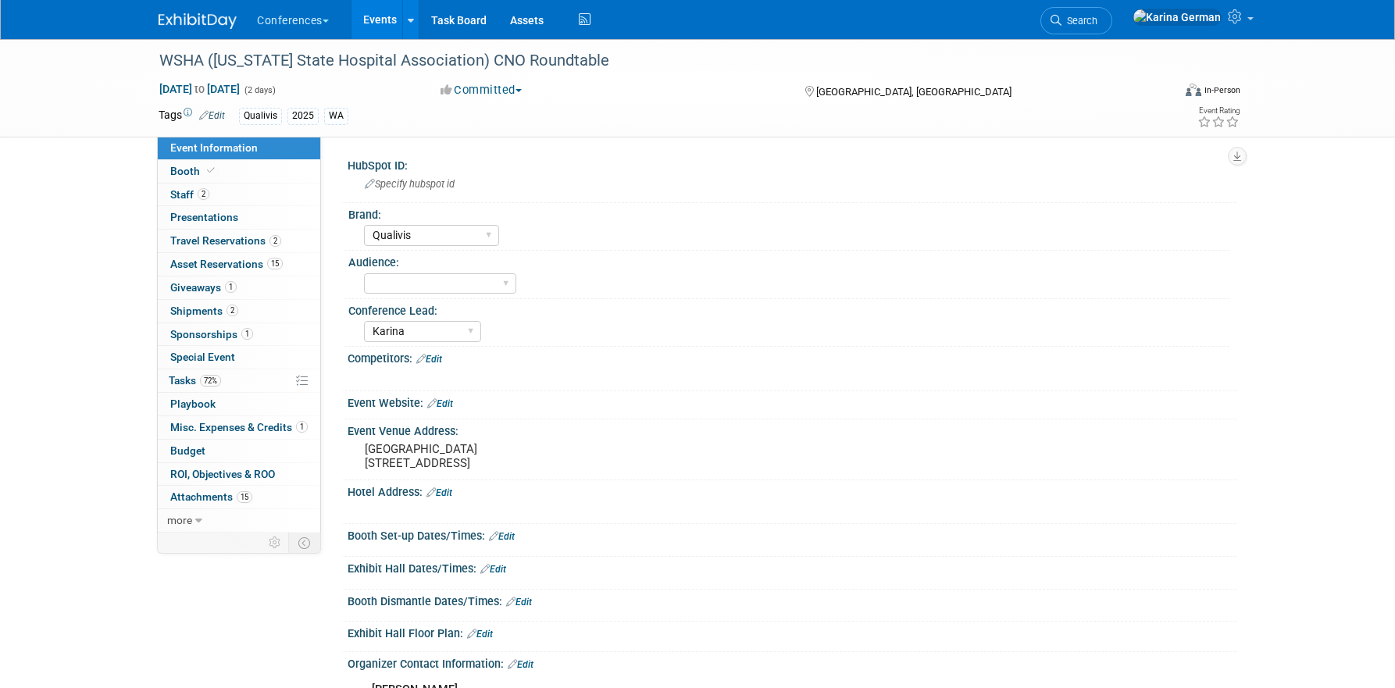
select select "Qualivis"
select select "Karina"
click at [259, 331] on link "1 Sponsorships 1" at bounding box center [239, 334] width 162 height 23
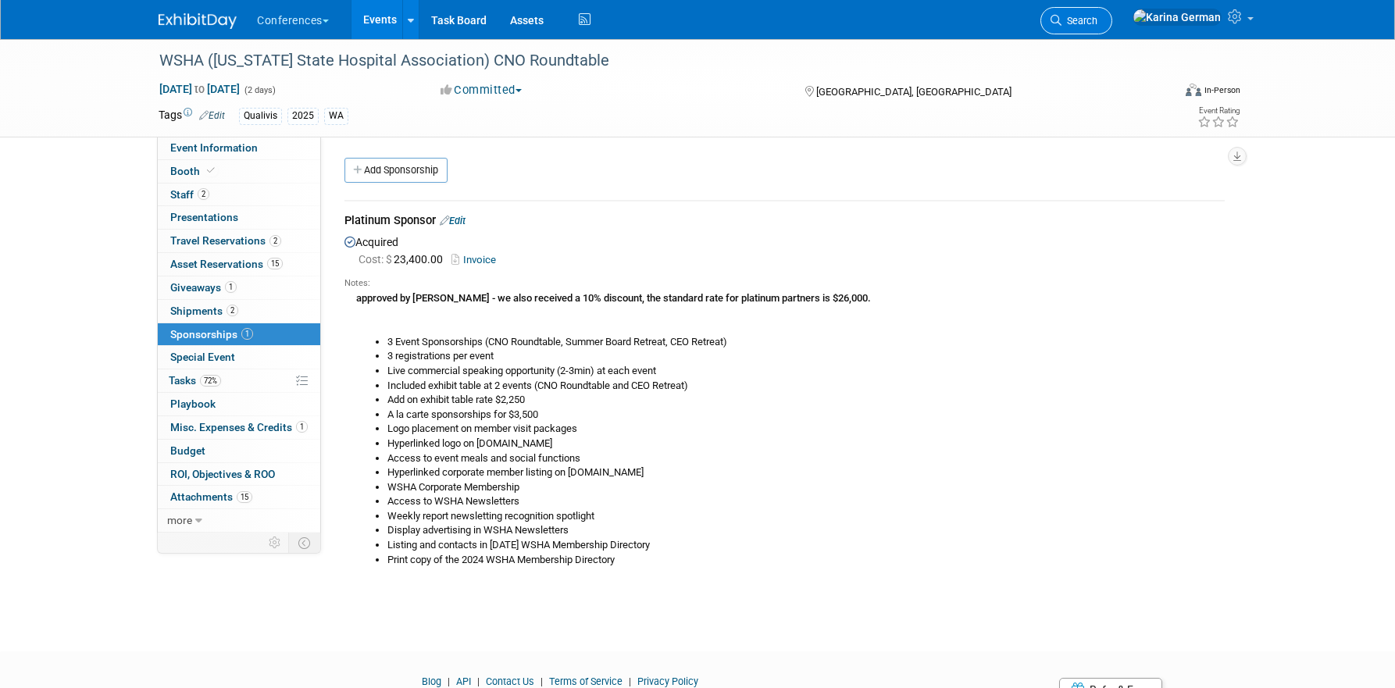
click at [1112, 12] on link "Search" at bounding box center [1076, 20] width 72 height 27
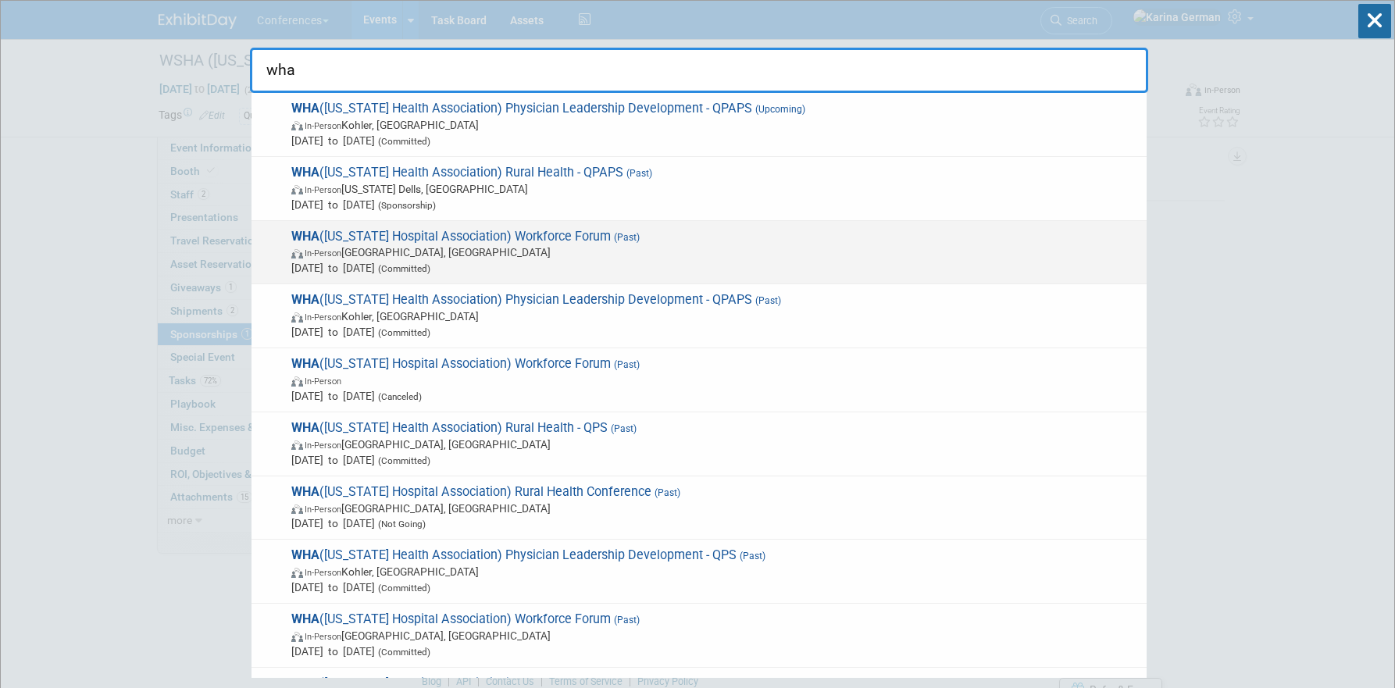
type input "wha"
click at [612, 230] on span "WHA (Wisconsin Hospital Association) Workforce Forum (Past) In-Person Stevens P…" at bounding box center [713, 253] width 852 height 48
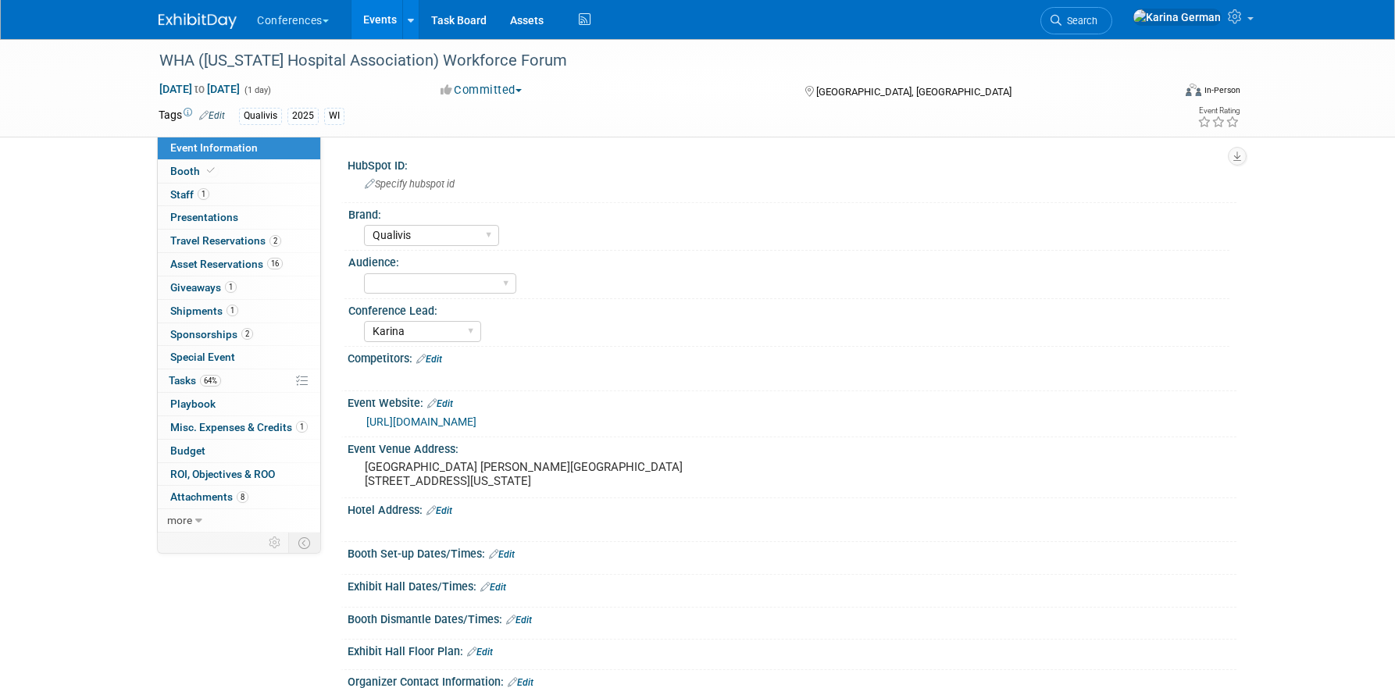
select select "Qualivis"
select select "Karina"
click at [227, 335] on span "Sponsorships 2" at bounding box center [211, 334] width 83 height 12
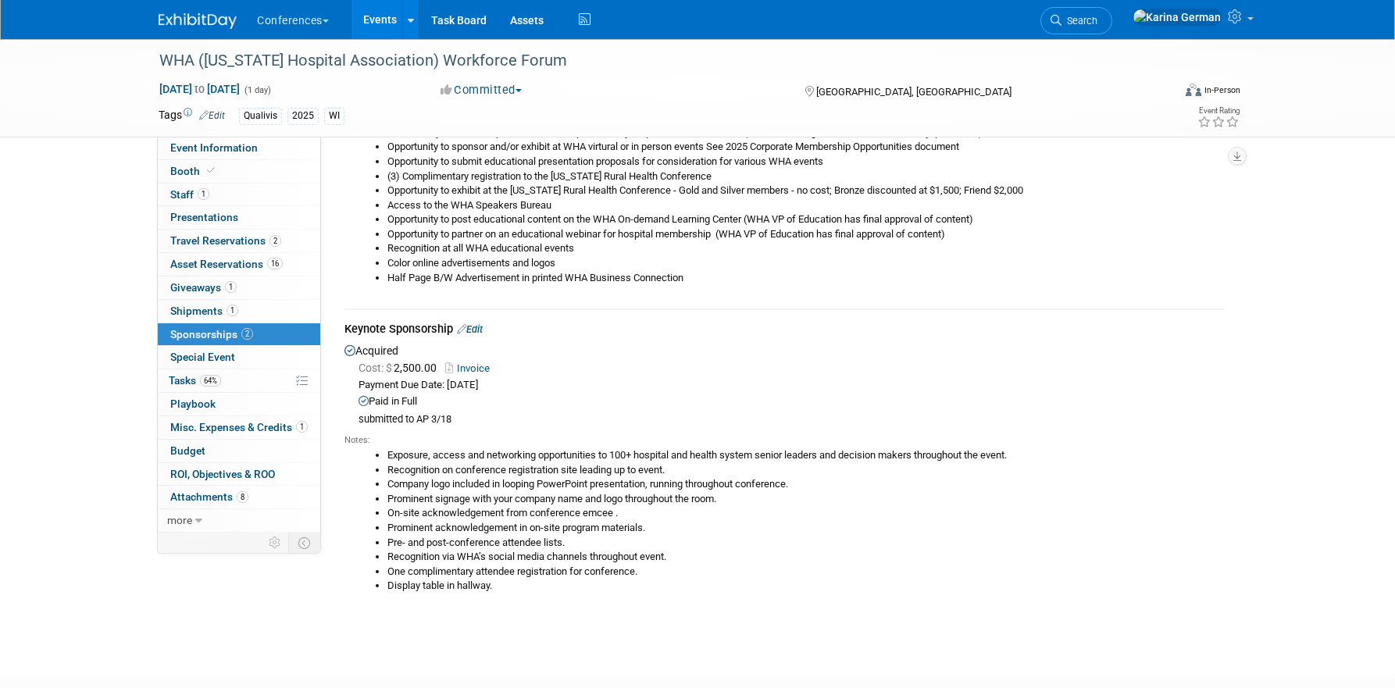
scroll to position [307, 0]
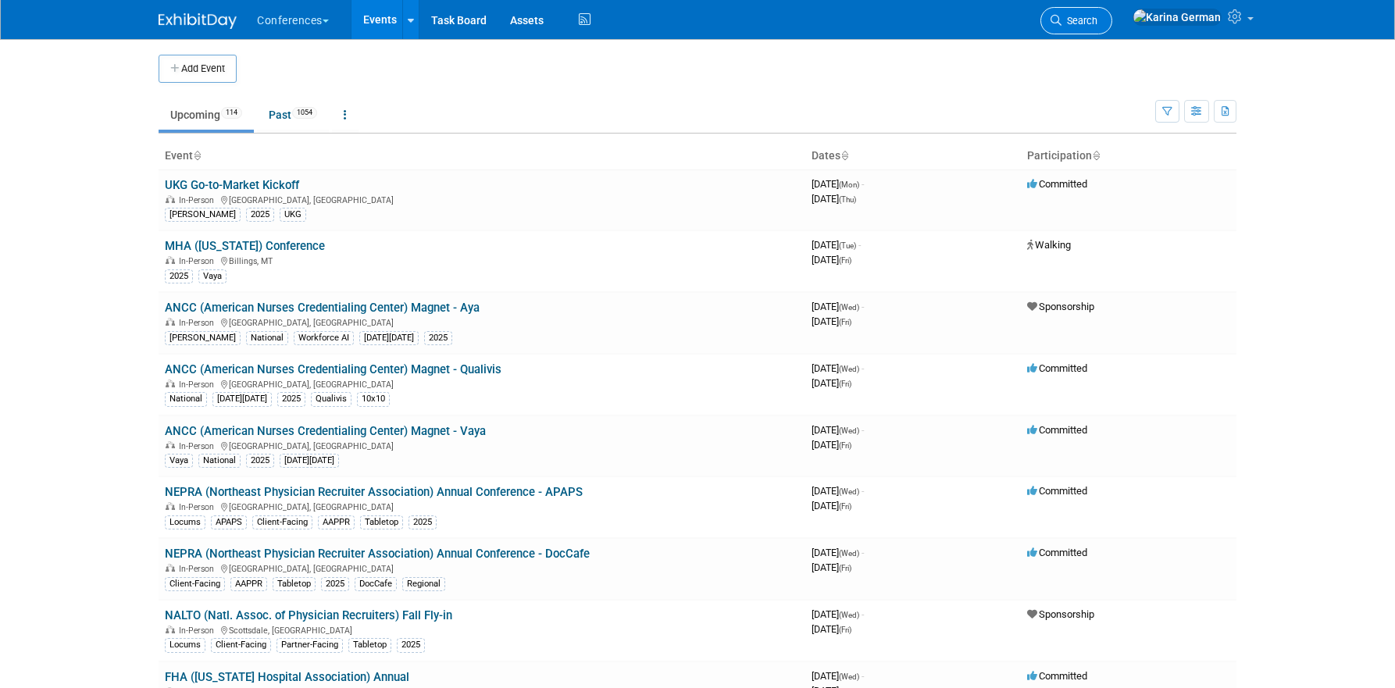
click at [1097, 26] on span "Search" at bounding box center [1079, 21] width 36 height 12
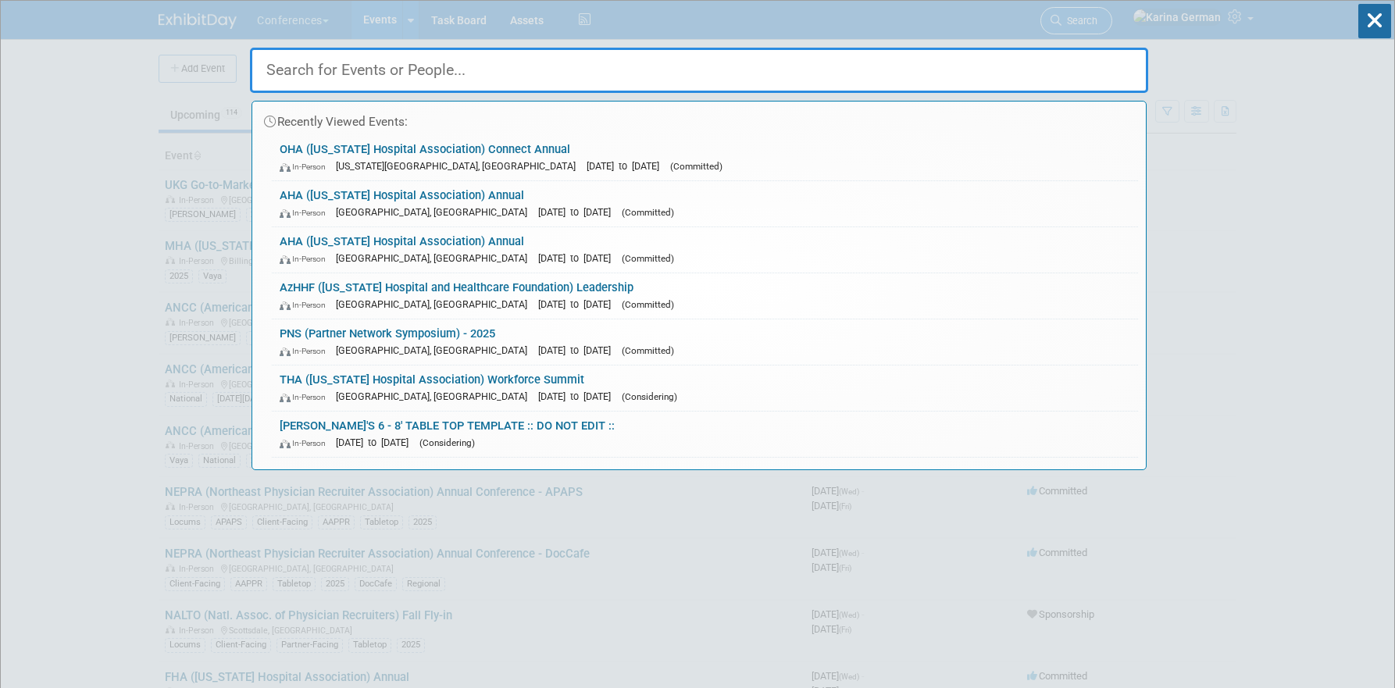
type input "l"
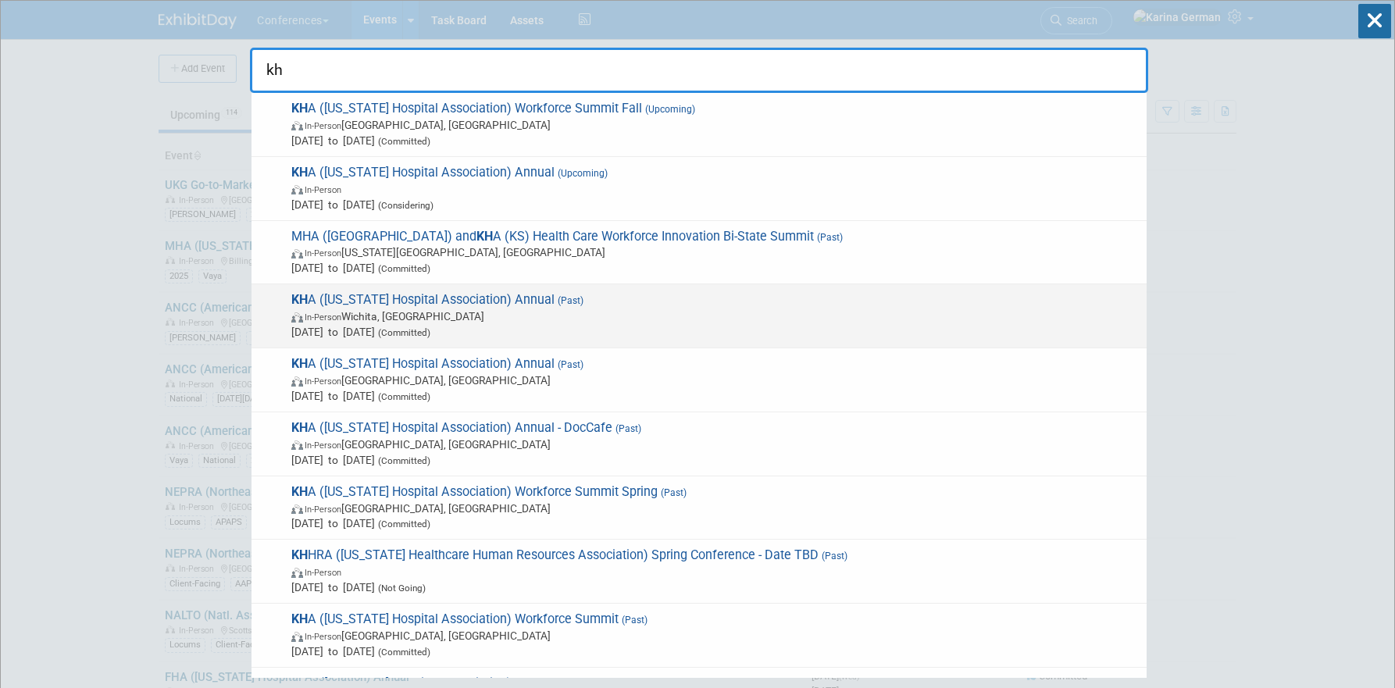
type input "kh"
click at [501, 312] on span "In-Person Wichita, KS" at bounding box center [714, 317] width 847 height 16
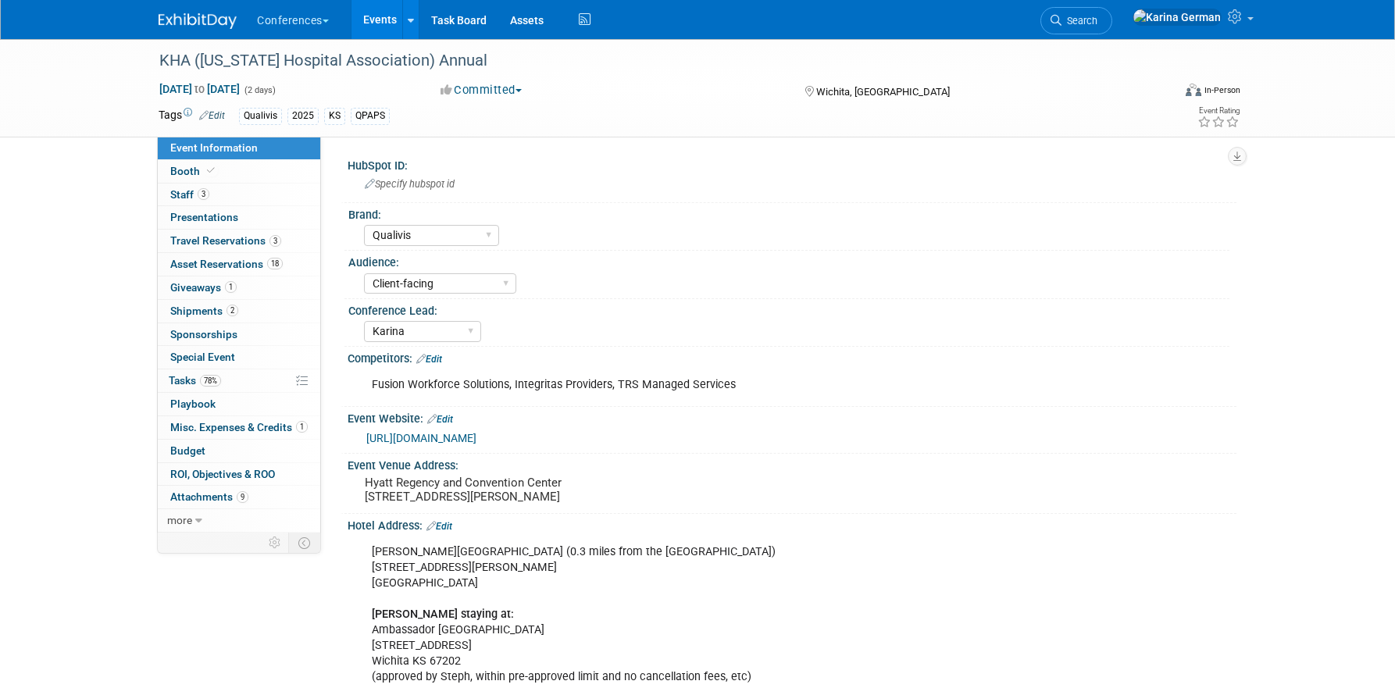
select select "Qualivis"
select select "Client-facing"
select select "Karina"
click at [279, 266] on span "18" at bounding box center [275, 264] width 16 height 12
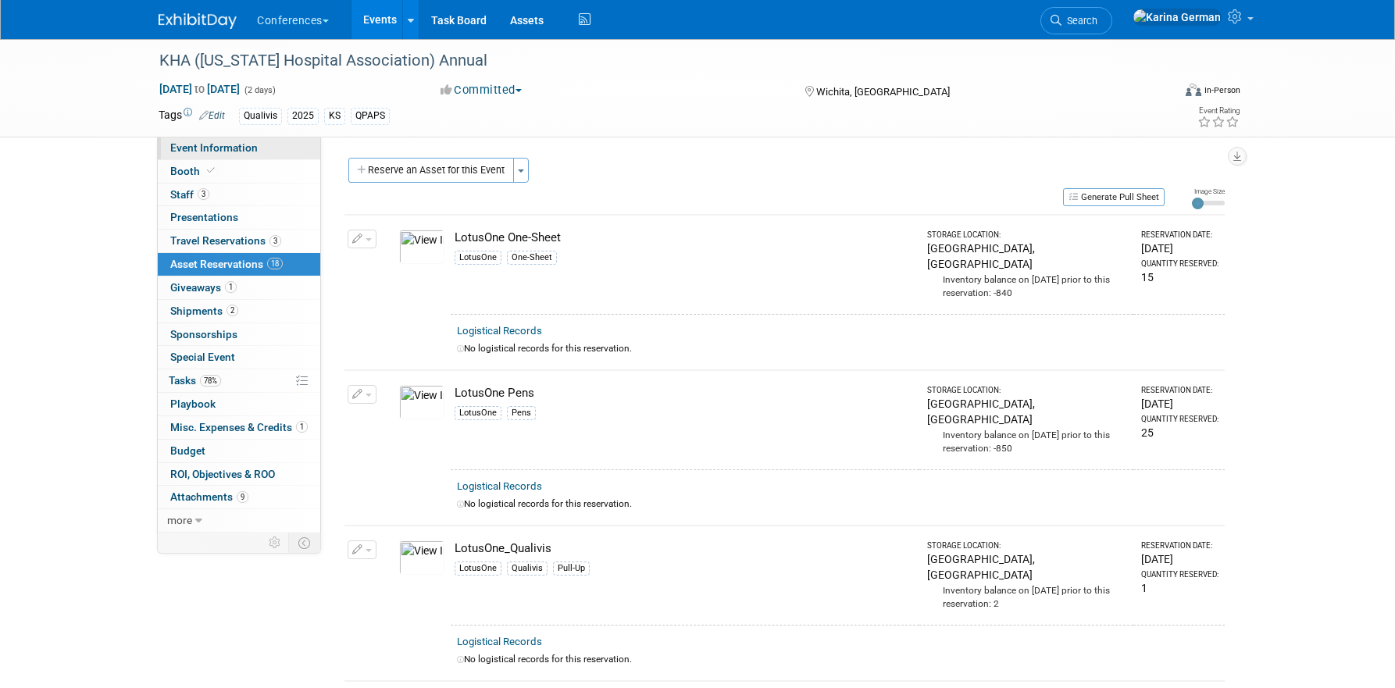
click at [214, 144] on span "Event Information" at bounding box center [213, 147] width 87 height 12
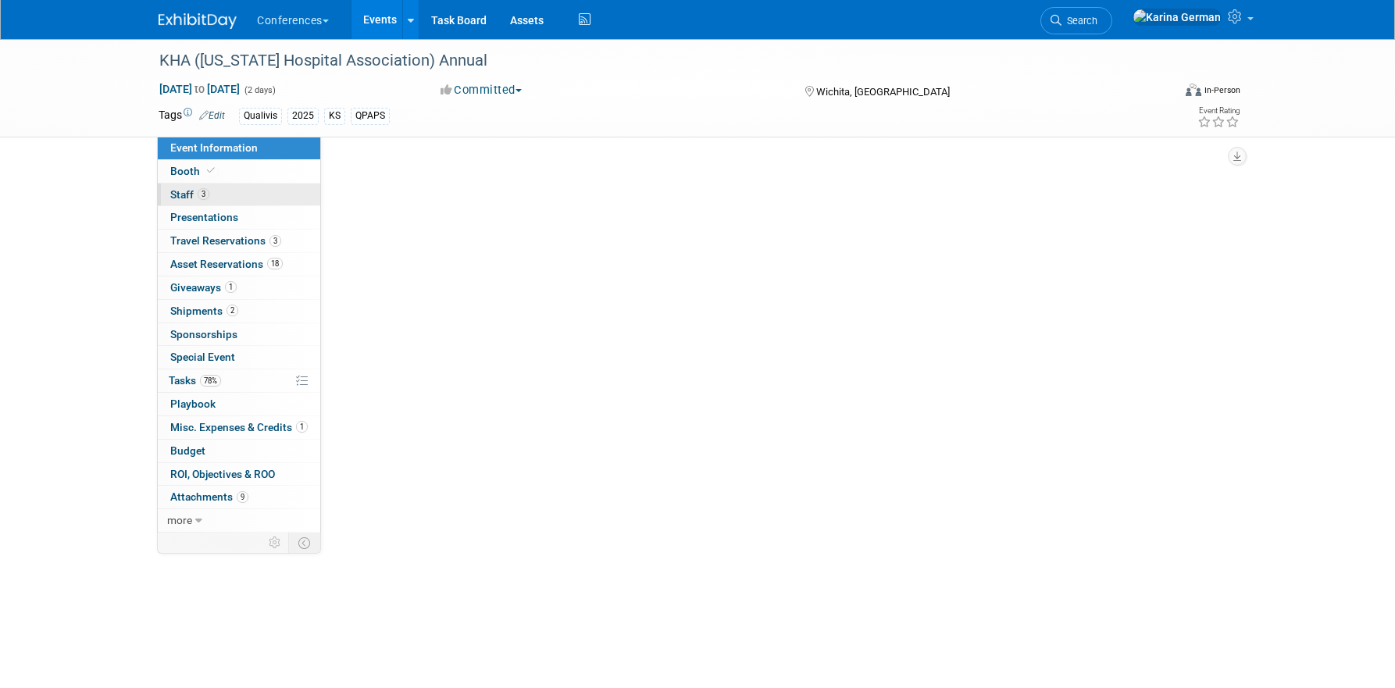
select select "Qualivis"
select select "Client-facing"
select select "Karina"
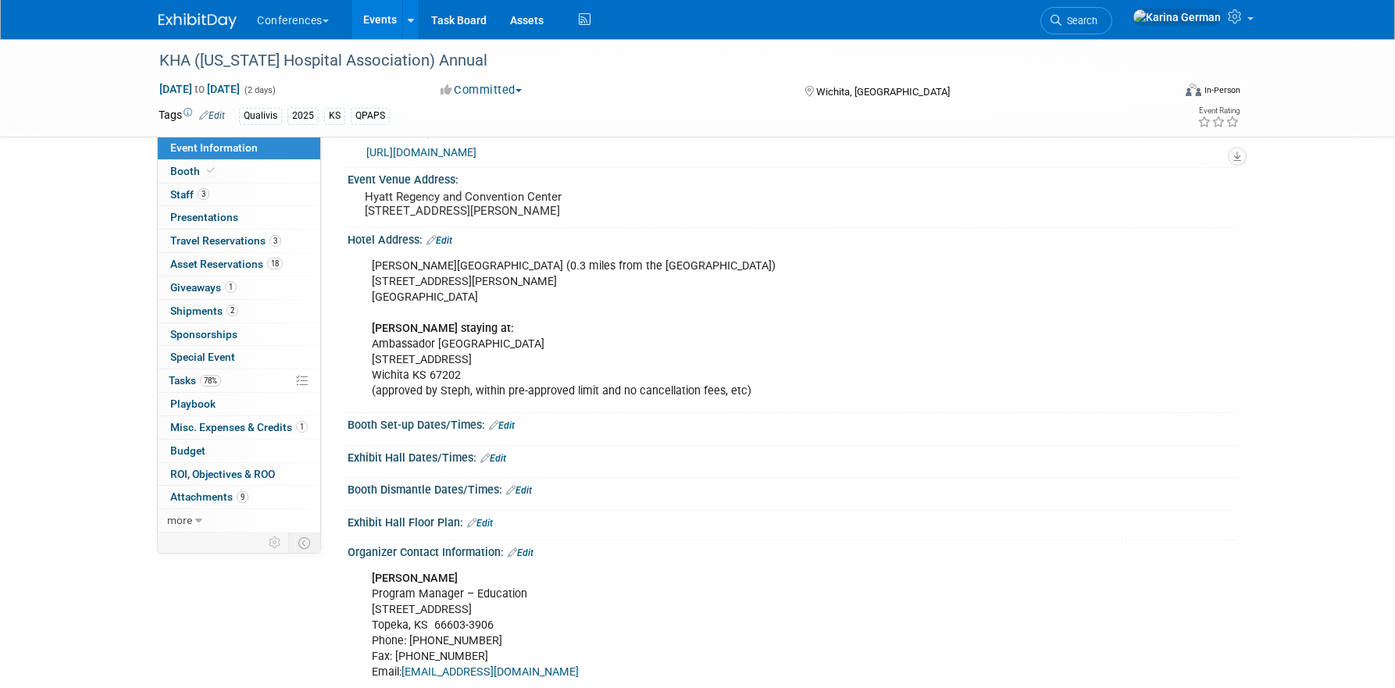
scroll to position [285, 0]
click at [1112, 9] on link "Search" at bounding box center [1076, 20] width 72 height 27
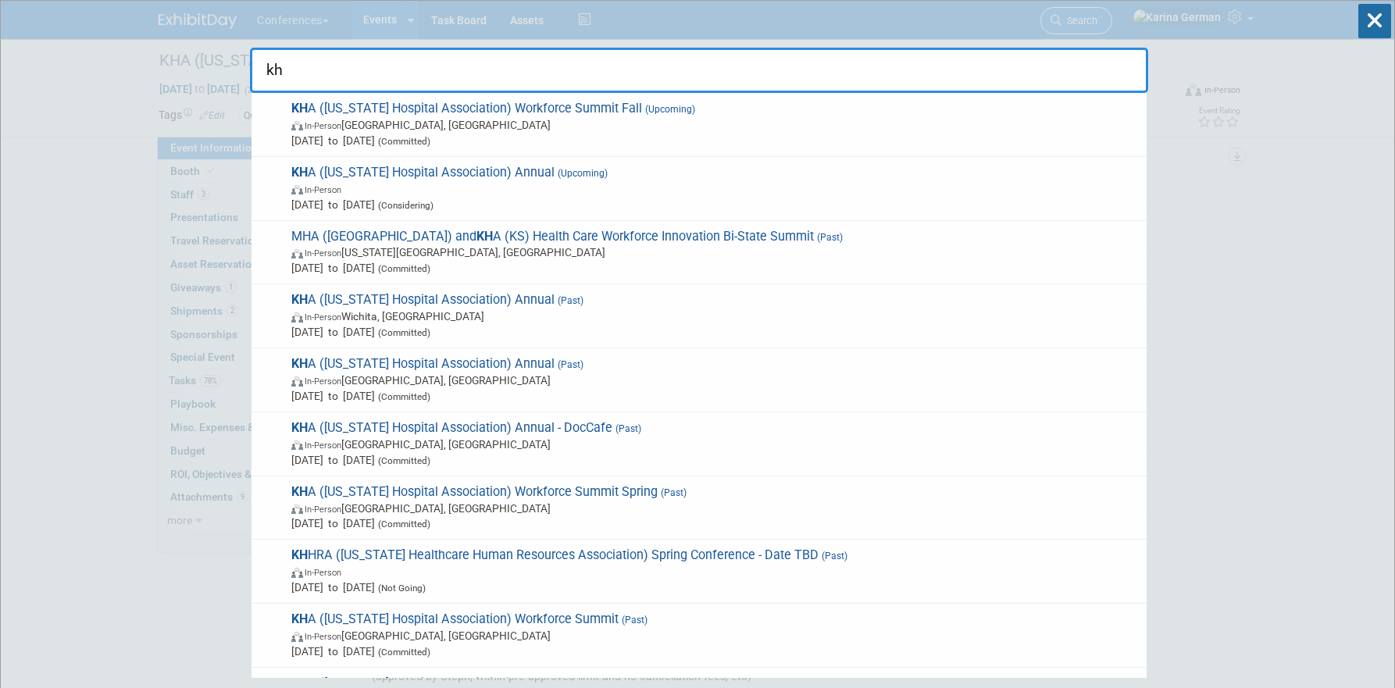
type input "k"
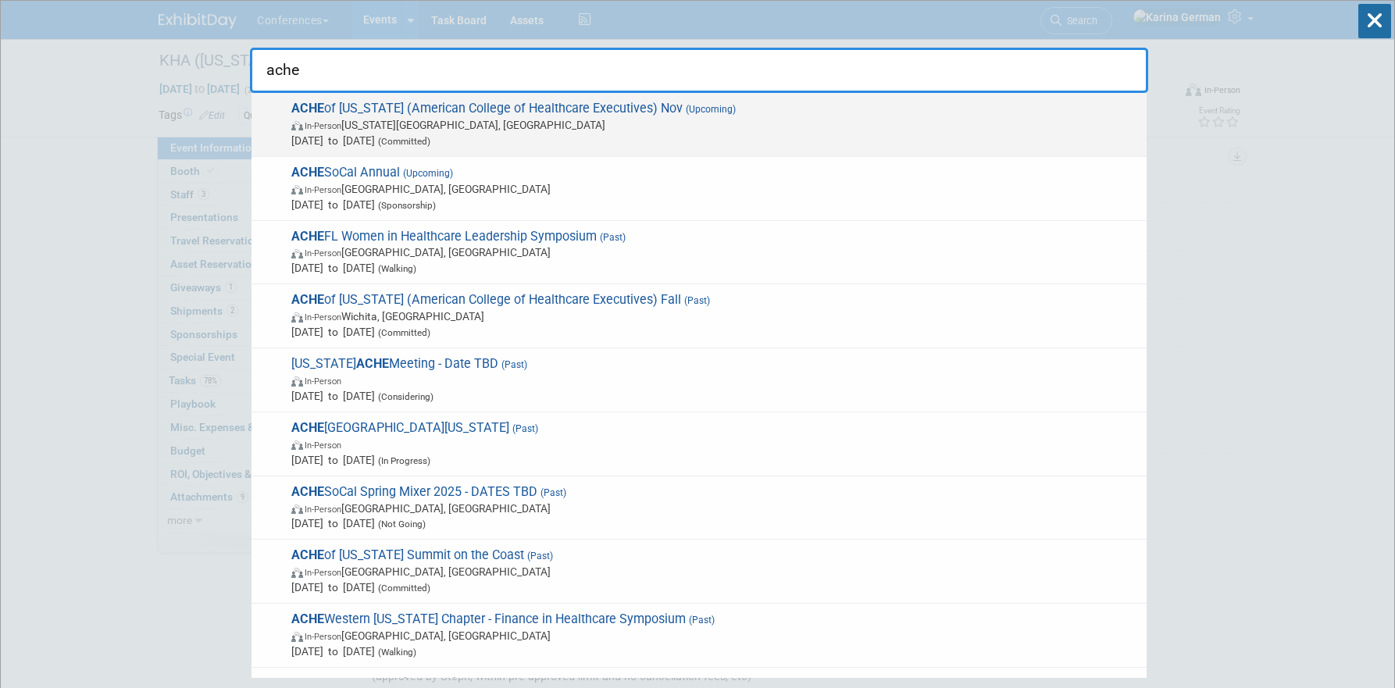
type input "ache"
click at [906, 122] on span "In-Person Kansas City, MO" at bounding box center [714, 125] width 847 height 16
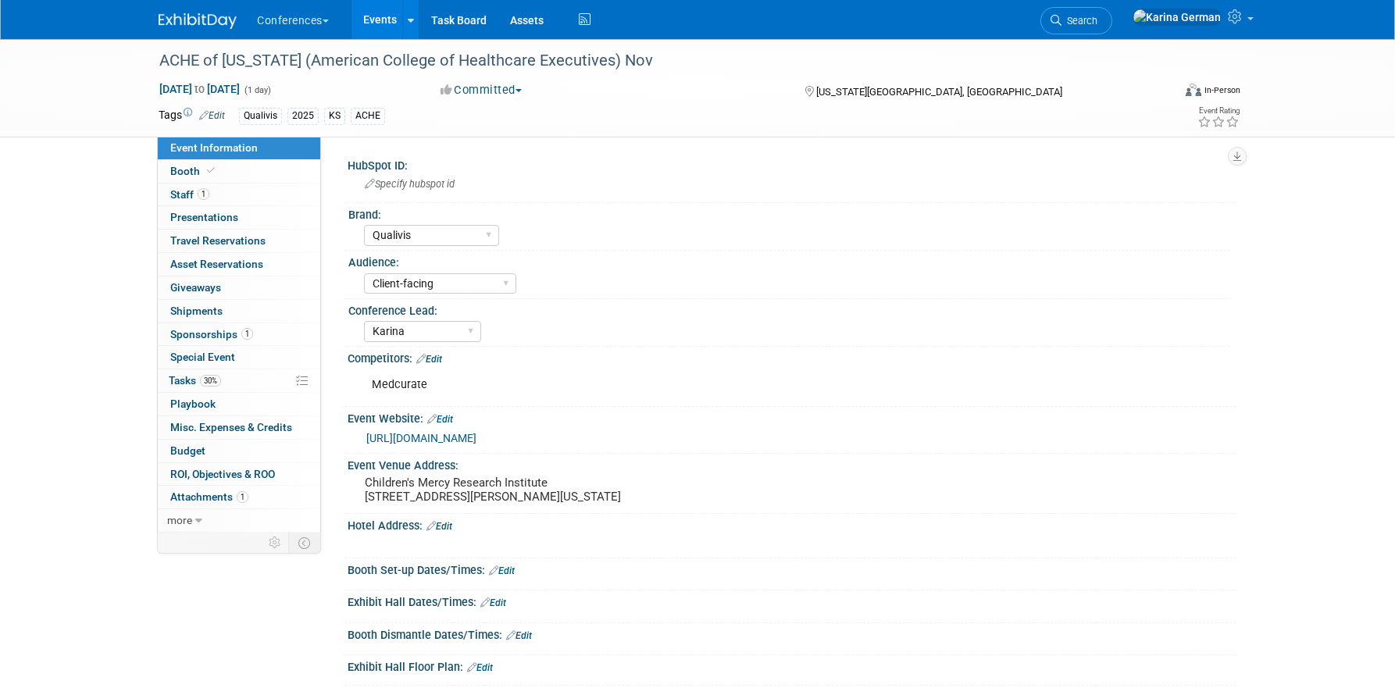
select select "Qualivis"
select select "Client-facing"
select select "Karina"
click at [432, 504] on pre "Children's Mercy Research Institute [STREET_ADDRESS][PERSON_NAME][US_STATE]" at bounding box center [533, 490] width 336 height 28
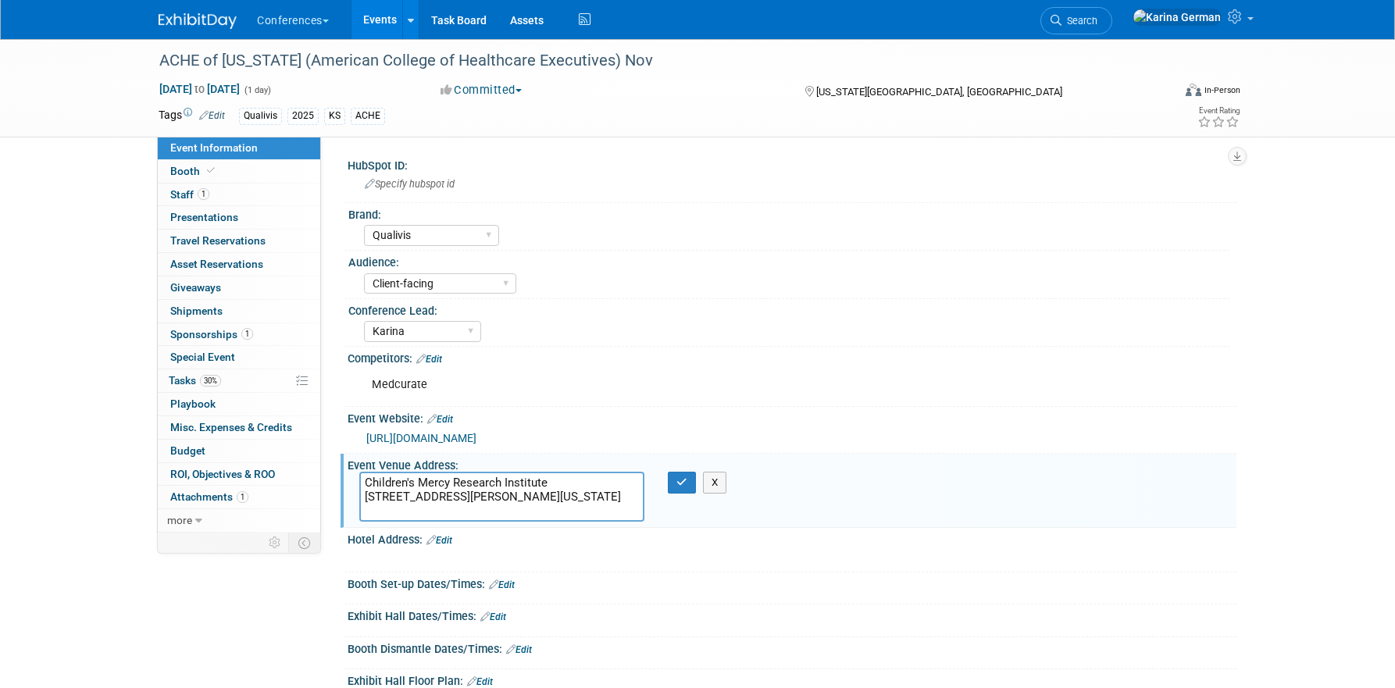
click at [369, 482] on textarea "Children's Mercy Research Institute [STREET_ADDRESS][PERSON_NAME][US_STATE]" at bounding box center [501, 497] width 285 height 50
drag, startPoint x: 363, startPoint y: 480, endPoint x: 601, endPoint y: 480, distance: 238.2
click at [601, 480] on textarea "Children's Mercy Research Institute [STREET_ADDRESS][PERSON_NAME][US_STATE]" at bounding box center [501, 497] width 285 height 50
click at [669, 473] on button "button" at bounding box center [682, 483] width 28 height 22
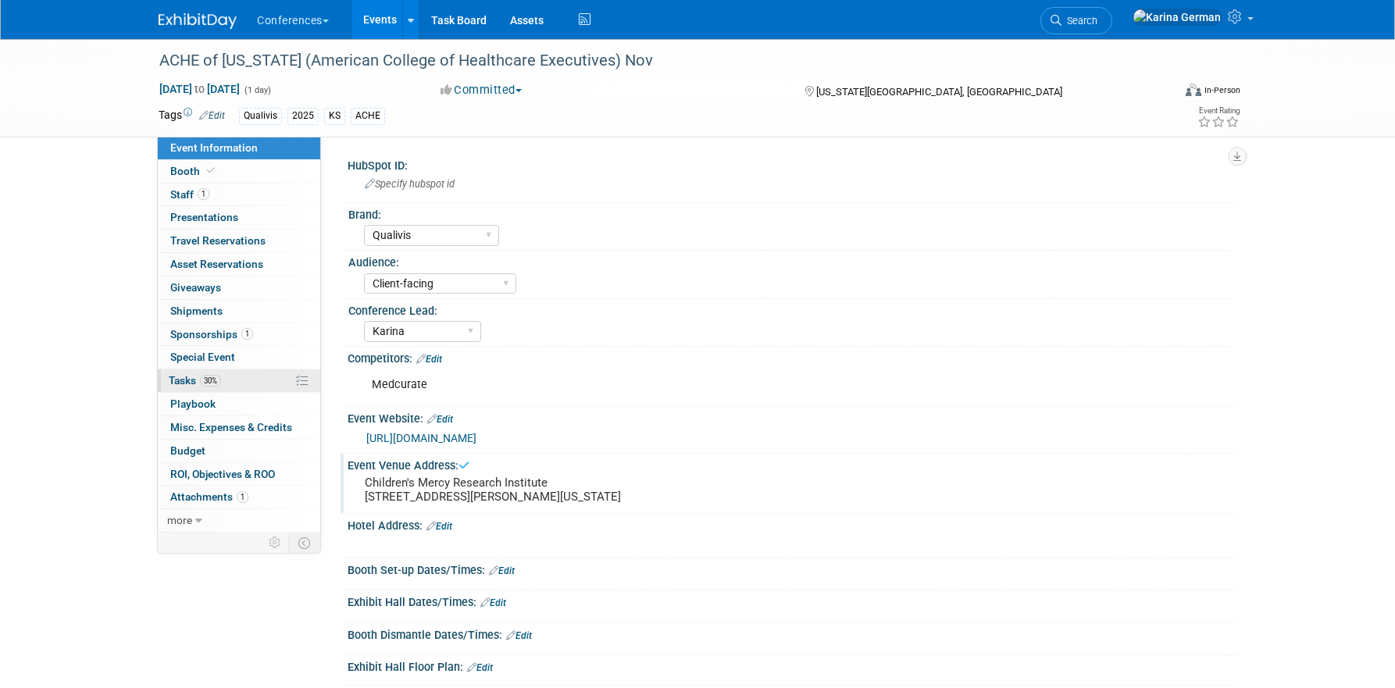
click at [241, 378] on link "30% Tasks 30%" at bounding box center [239, 380] width 162 height 23
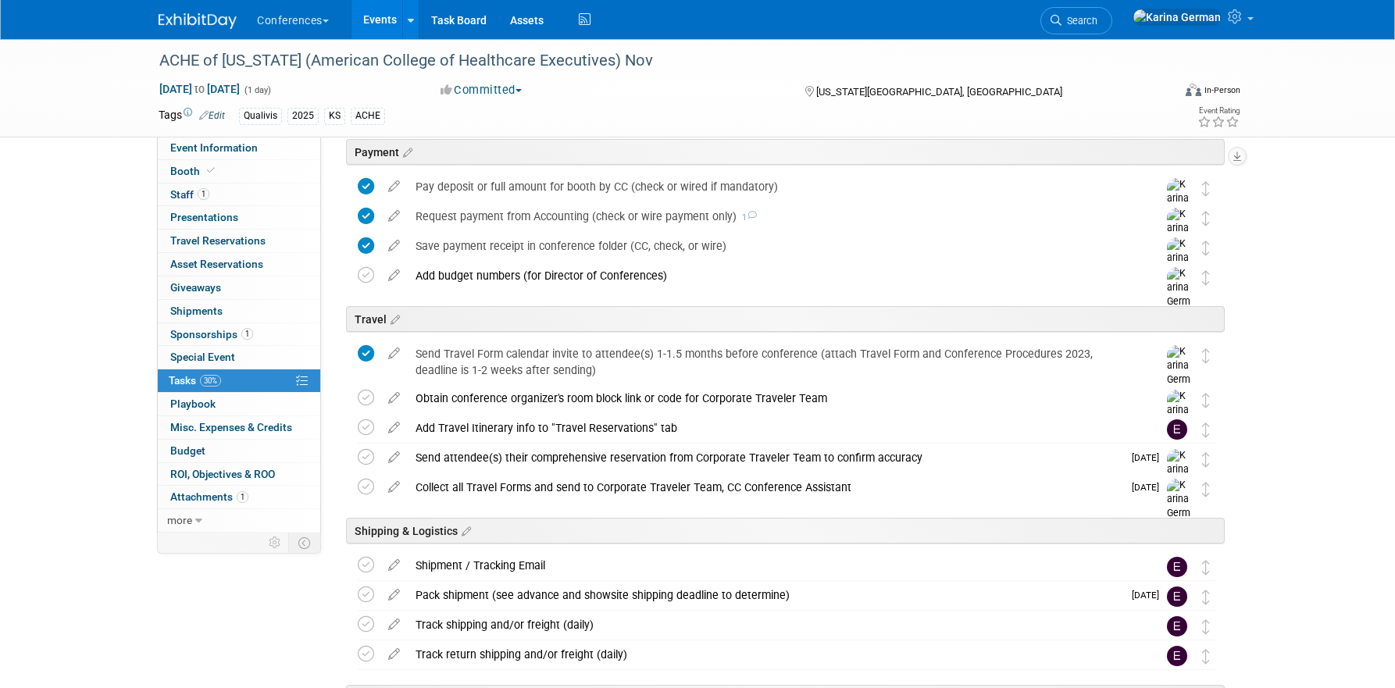
scroll to position [428, 0]
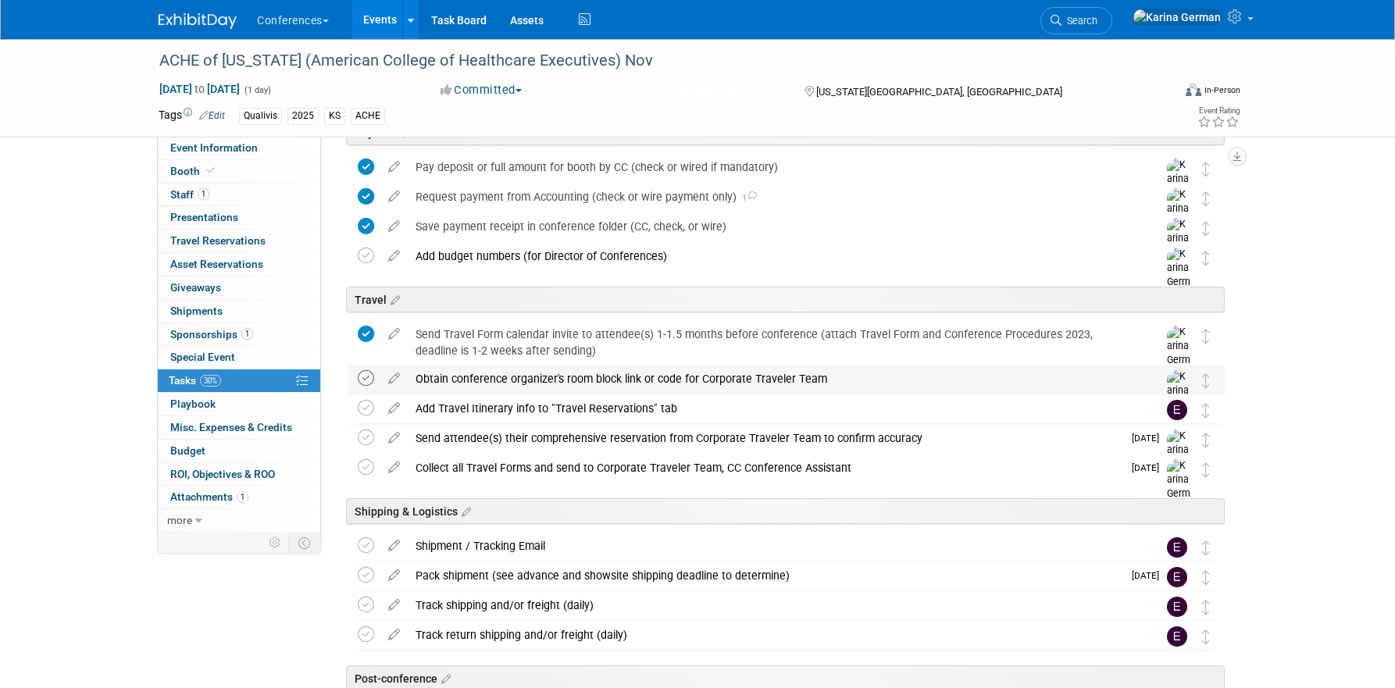
click at [367, 380] on icon at bounding box center [366, 378] width 16 height 16
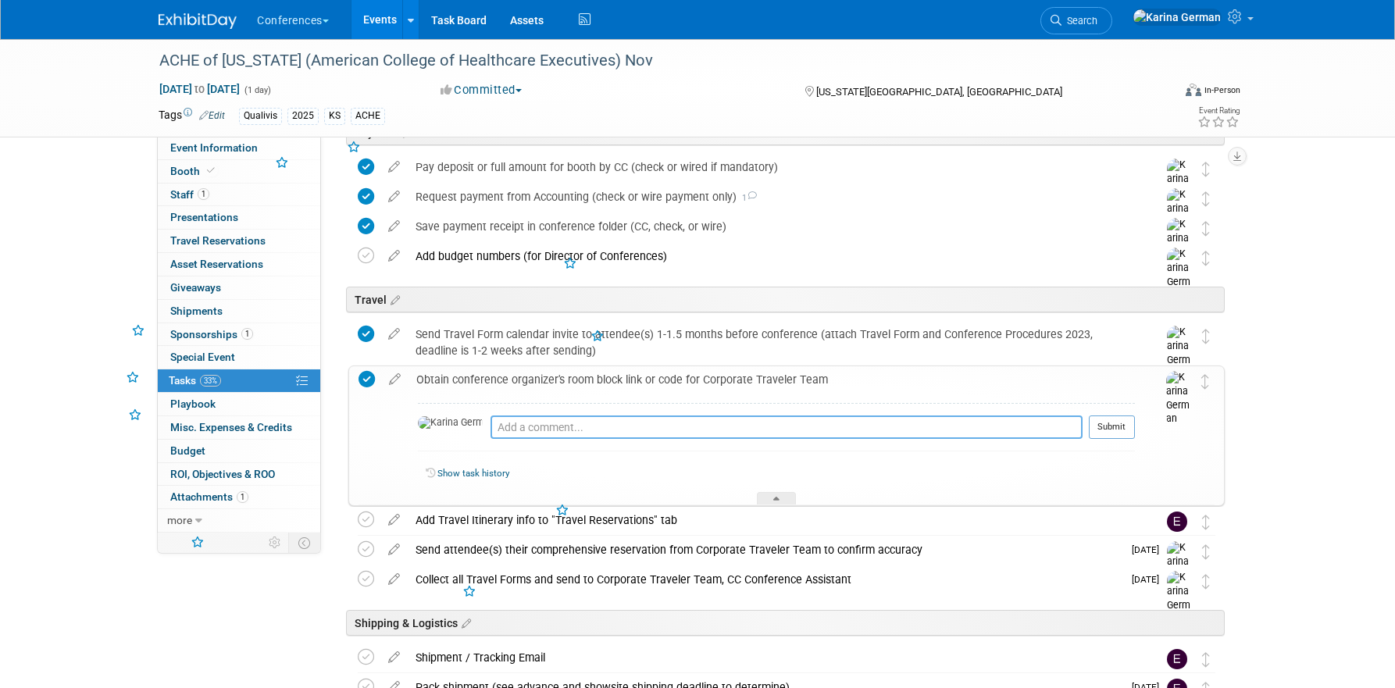
click at [491, 416] on textarea at bounding box center [787, 427] width 592 height 23
paste textarea "The Raphael Hotel, Autograph Collections"
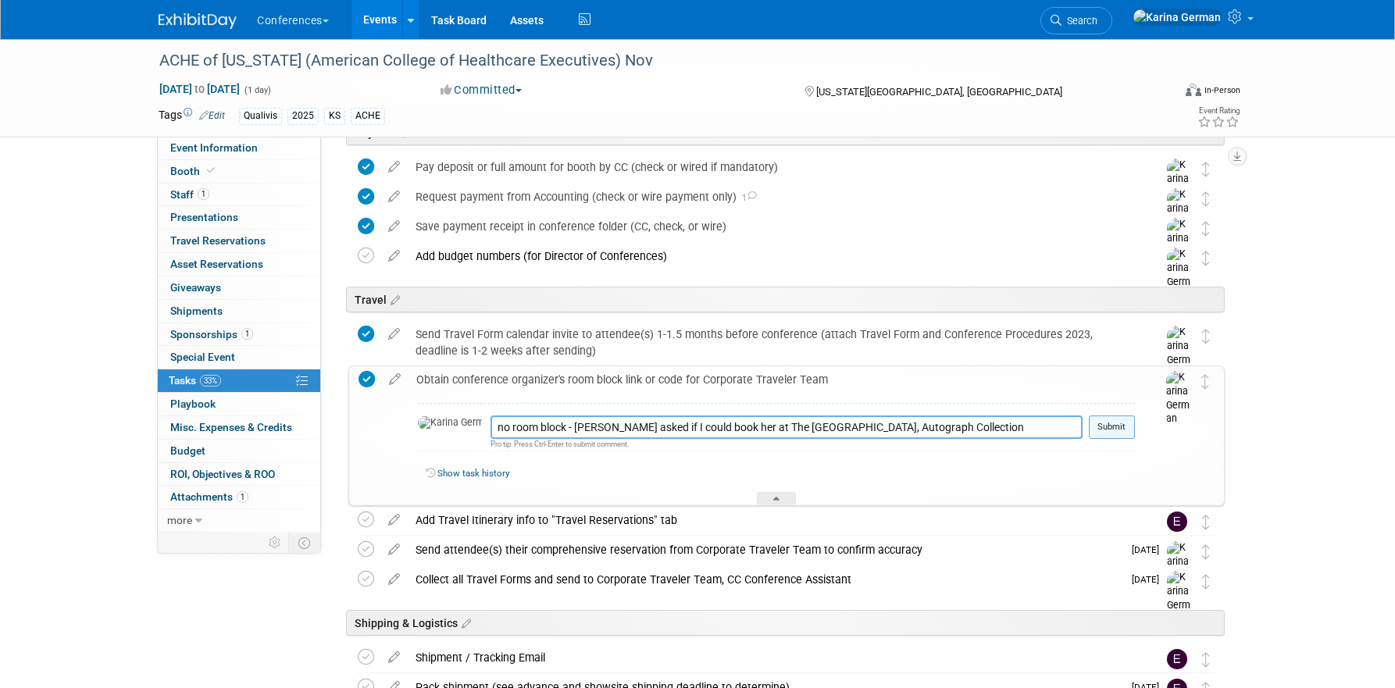
type textarea "no room block - jen asked if I could book her at The Raphael Hotel, Autograph C…"
click at [1104, 428] on button "Submit" at bounding box center [1112, 427] width 46 height 23
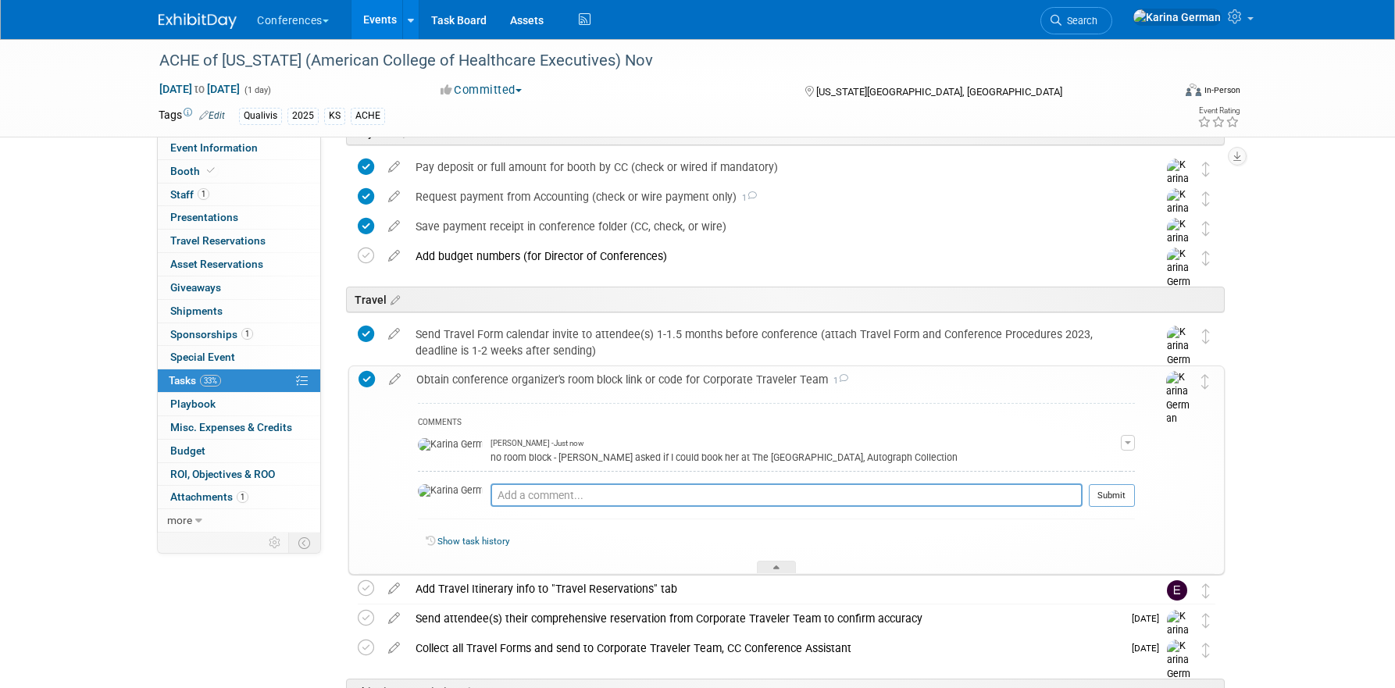
click at [486, 379] on div "Obtain conference organizer's room block link or code for Corporate Traveler Te…" at bounding box center [771, 379] width 726 height 27
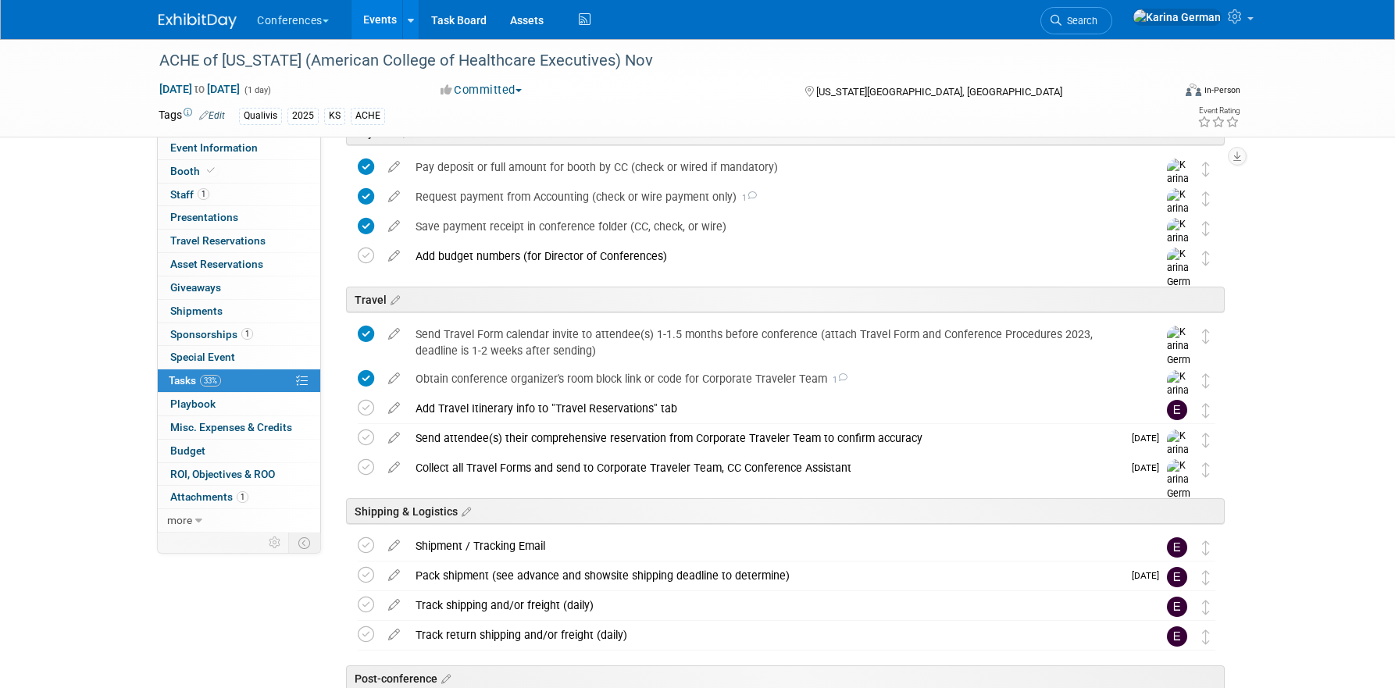
click at [105, 282] on div "ACHE of Kansas (American College of Healthcare Executives) Nov Nov 10, 2025 to …" at bounding box center [697, 262] width 1395 height 1303
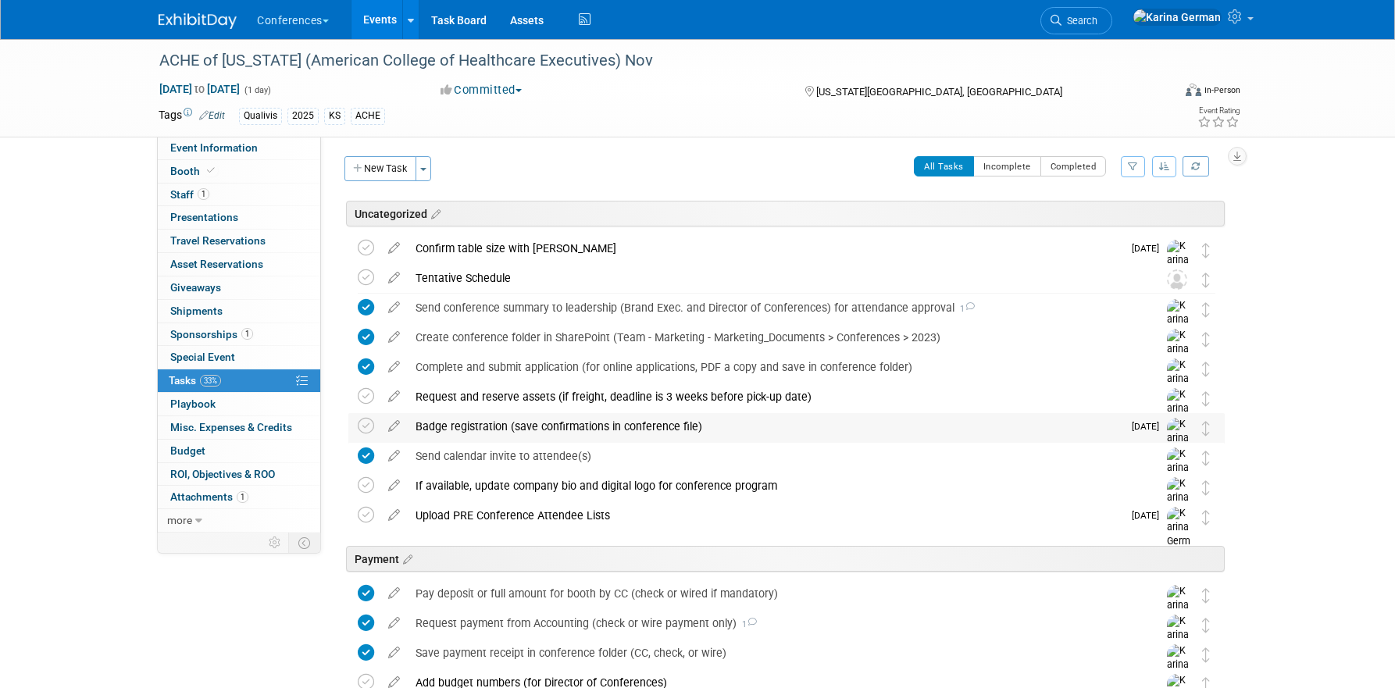
scroll to position [0, 0]
click at [380, 20] on link "Events" at bounding box center [379, 19] width 57 height 39
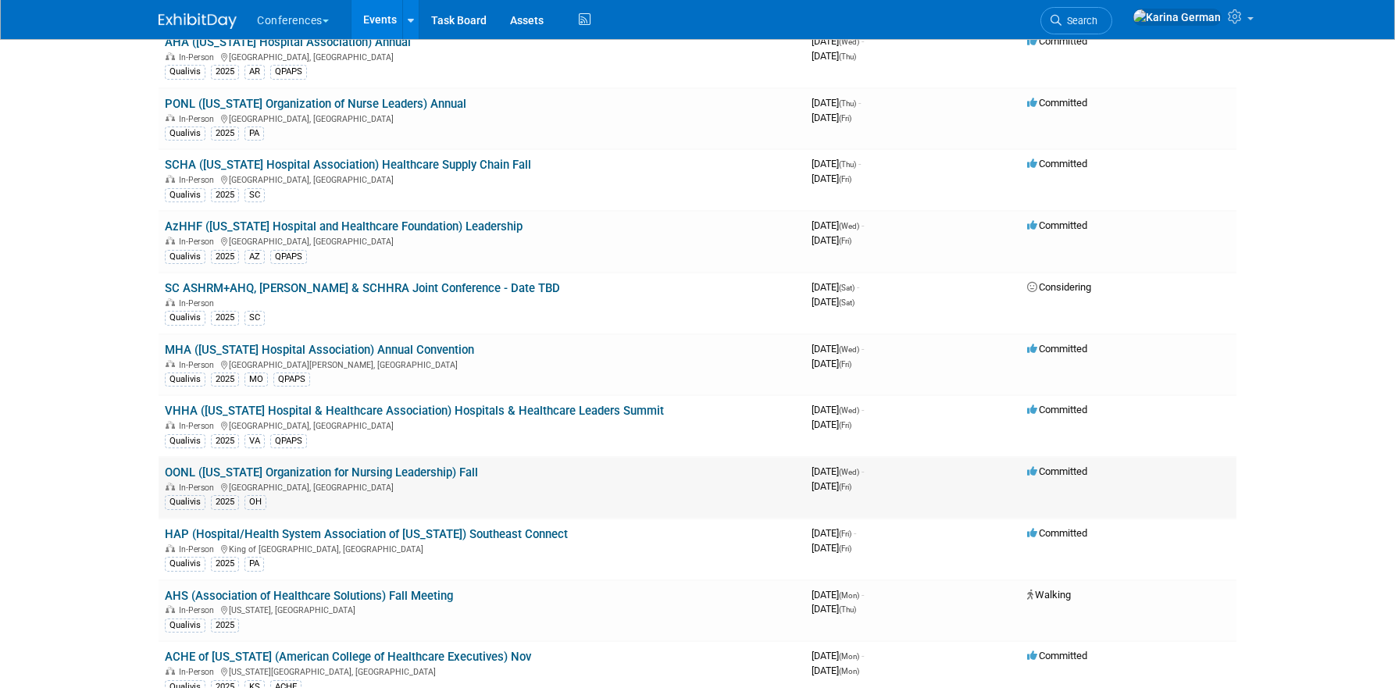
scroll to position [311, 0]
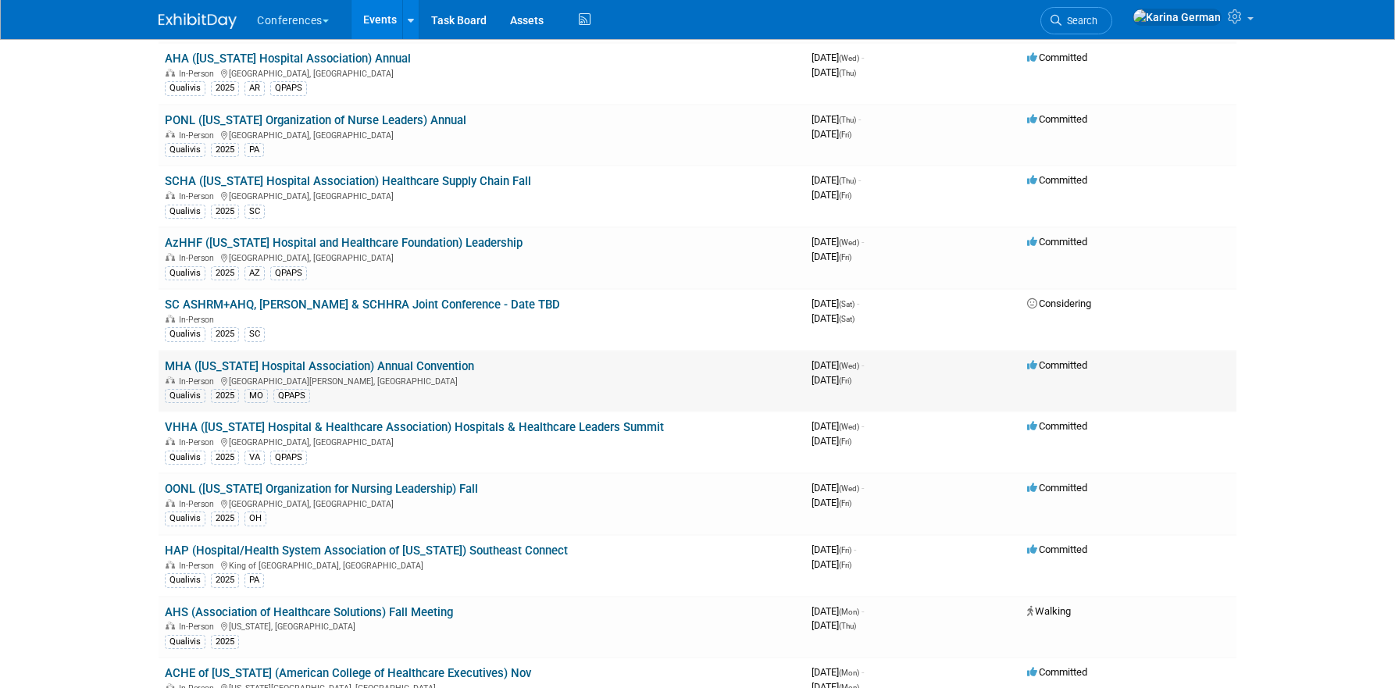
click at [347, 367] on link "MHA ([US_STATE] Hospital Association) Annual Convention" at bounding box center [319, 366] width 309 height 14
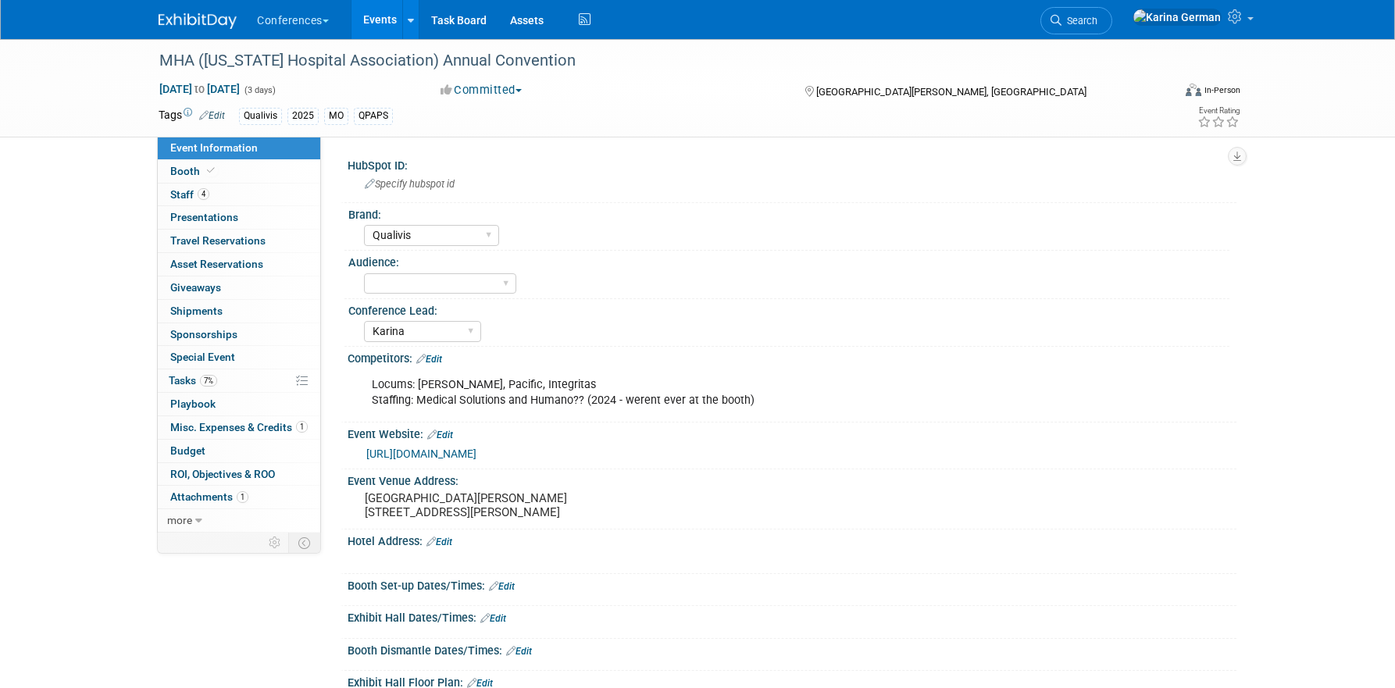
select select "Qualivis"
select select "Karina"
